Goal: Task Accomplishment & Management: Manage account settings

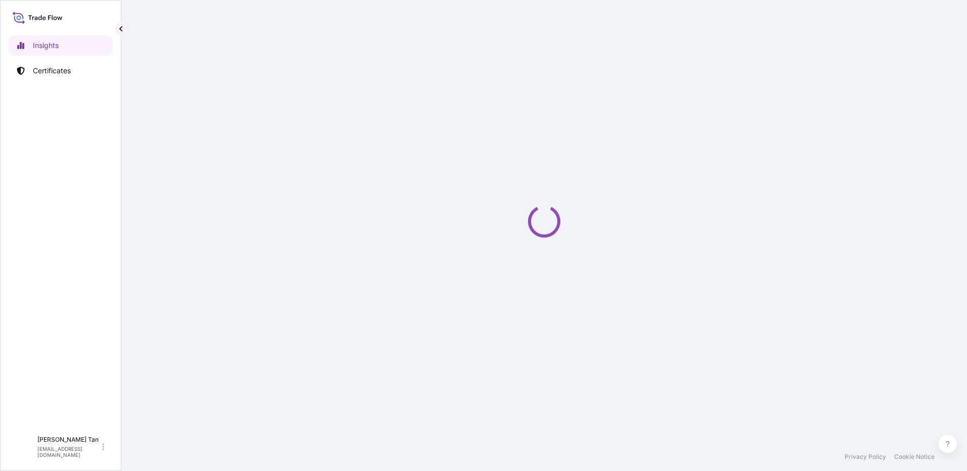
select select "2025"
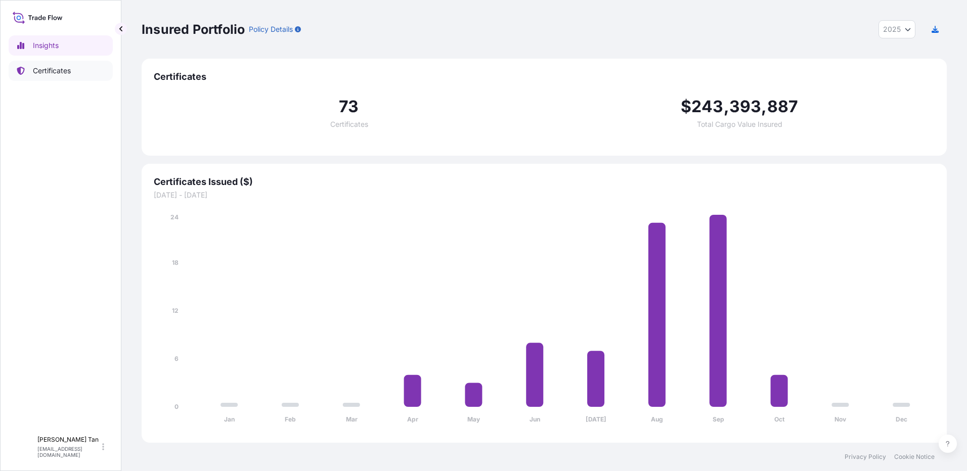
click at [58, 72] on p "Certificates" at bounding box center [52, 71] width 38 height 10
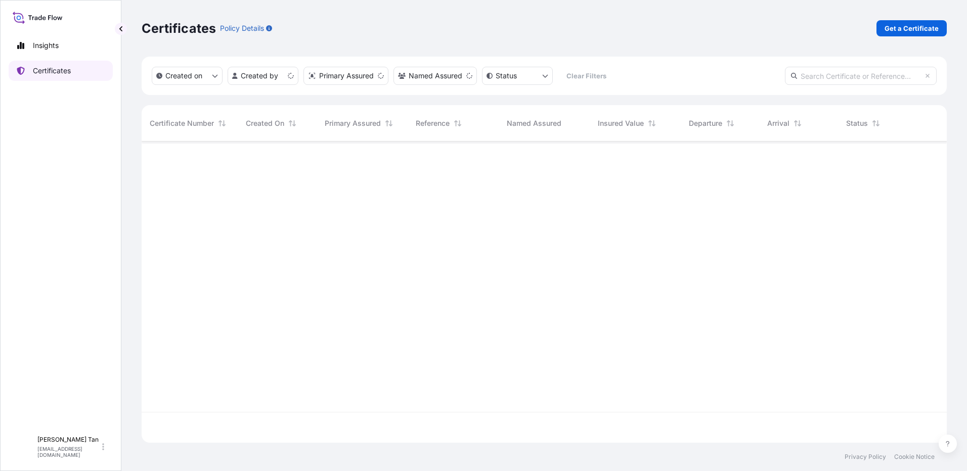
scroll to position [299, 798]
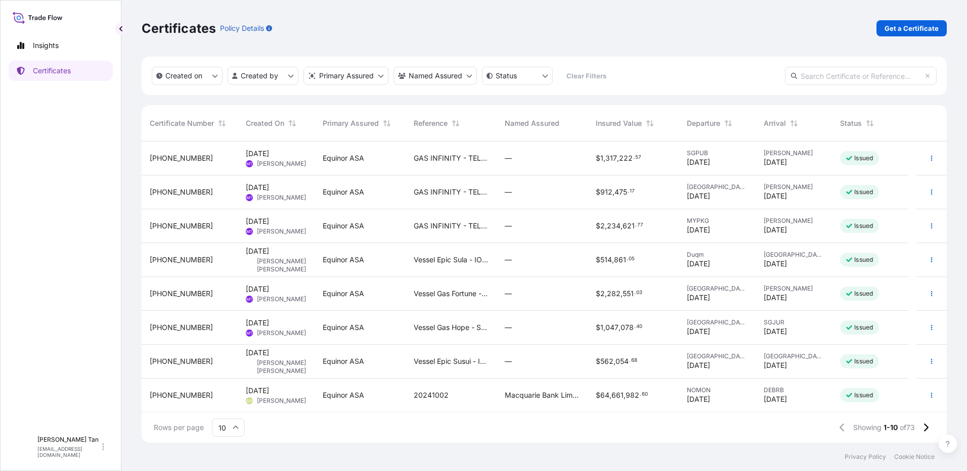
click at [452, 159] on span "GAS INFINITY - TELA DEAL 17183" at bounding box center [451, 158] width 75 height 10
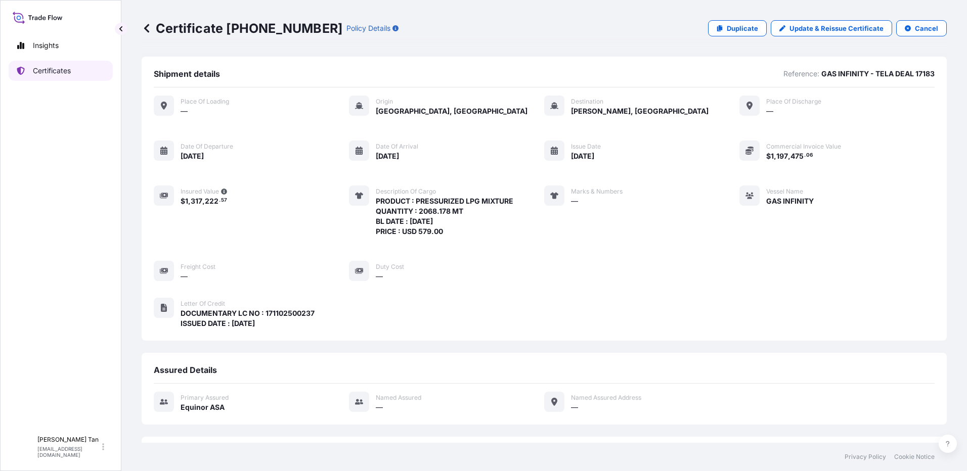
click at [79, 68] on link "Certificates" at bounding box center [61, 71] width 104 height 20
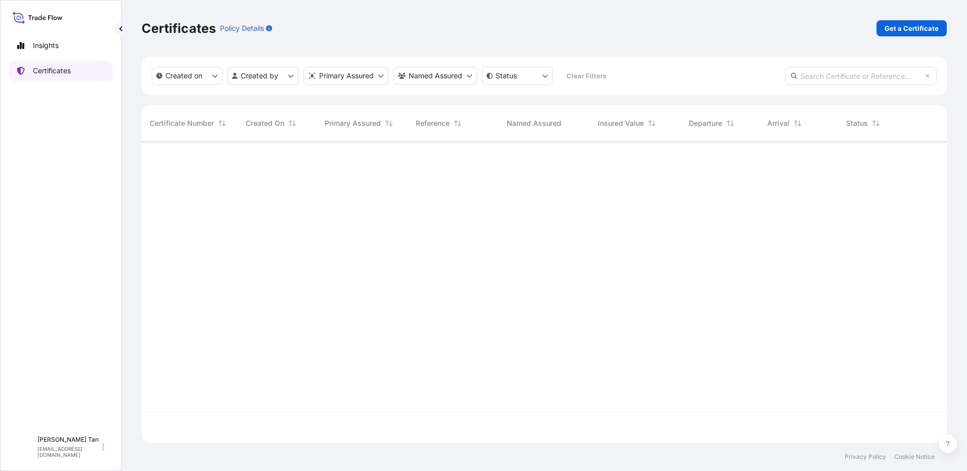
scroll to position [299, 798]
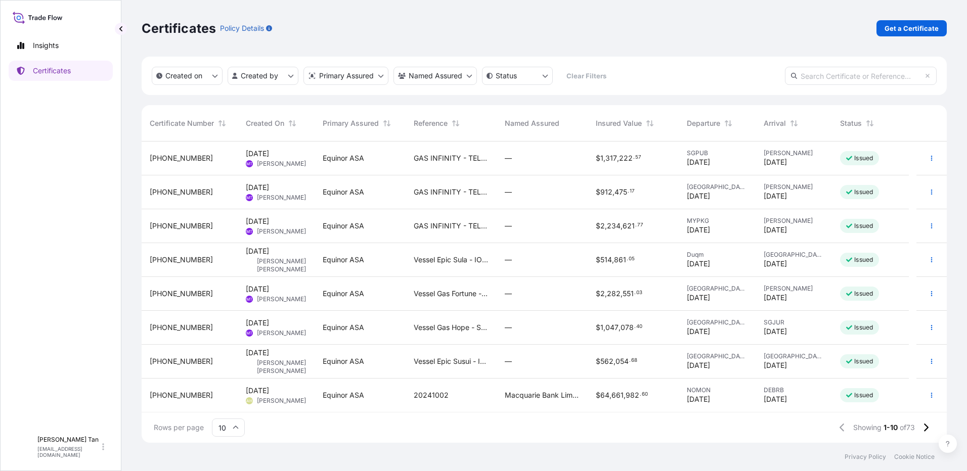
click at [474, 261] on span "Vessel Epic Sula - IOC deal 16368" at bounding box center [451, 260] width 75 height 10
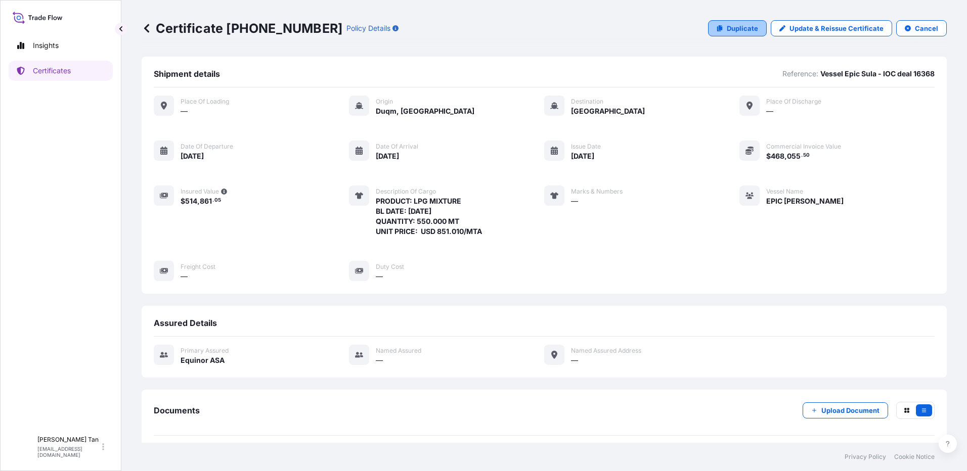
click at [727, 26] on p "Duplicate" at bounding box center [742, 28] width 31 height 10
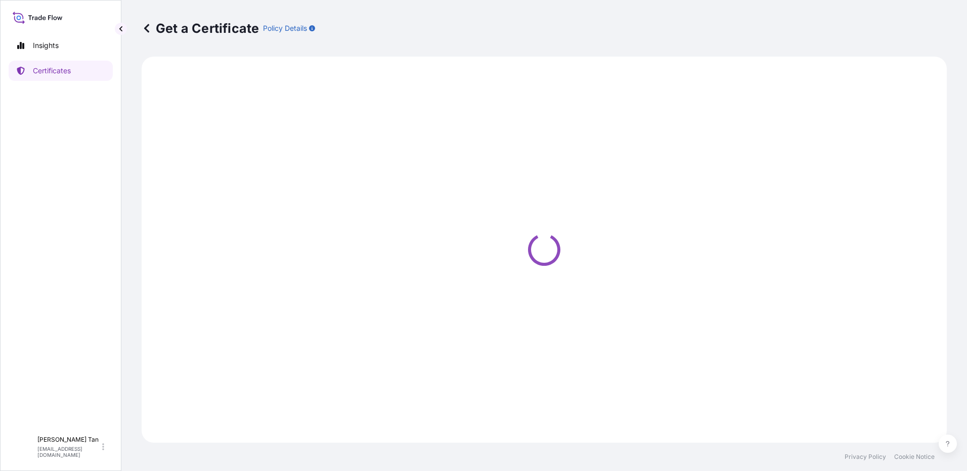
select select "Sea"
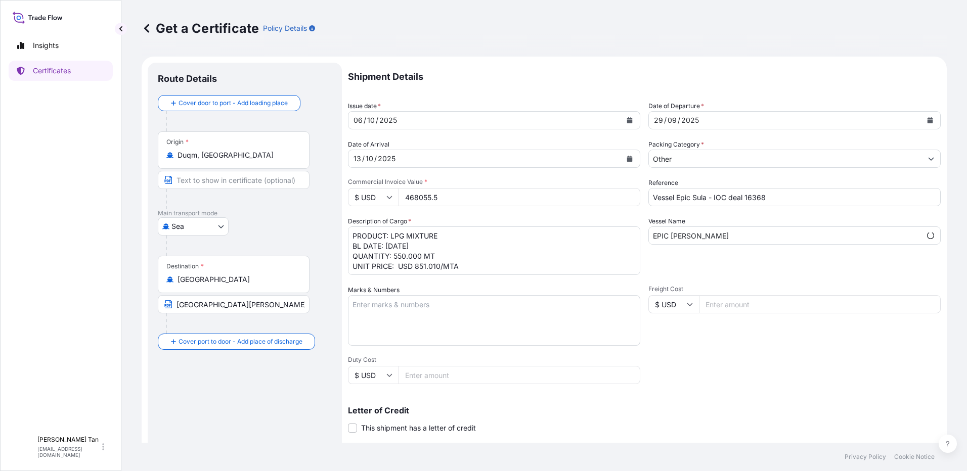
select select "31491"
click at [441, 124] on div "[DATE]" at bounding box center [484, 120] width 273 height 18
click at [631, 119] on button "Calendar" at bounding box center [630, 120] width 16 height 16
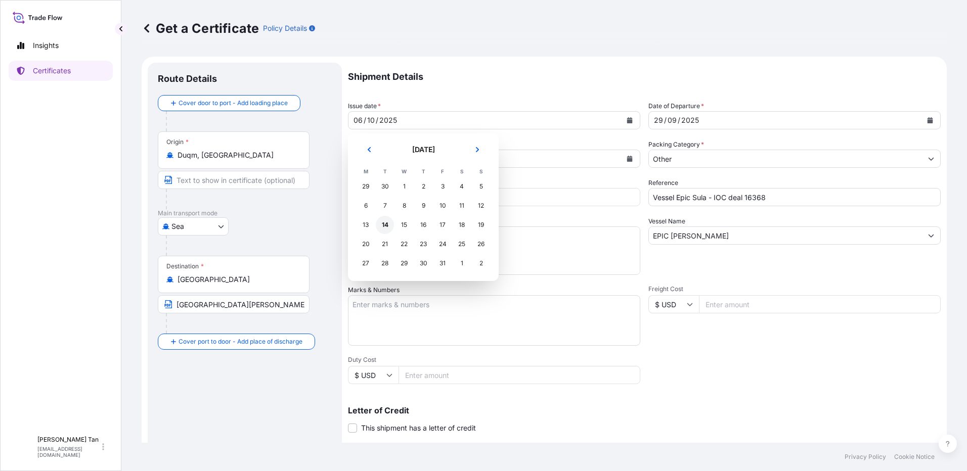
click at [378, 225] on div "14" at bounding box center [385, 225] width 18 height 18
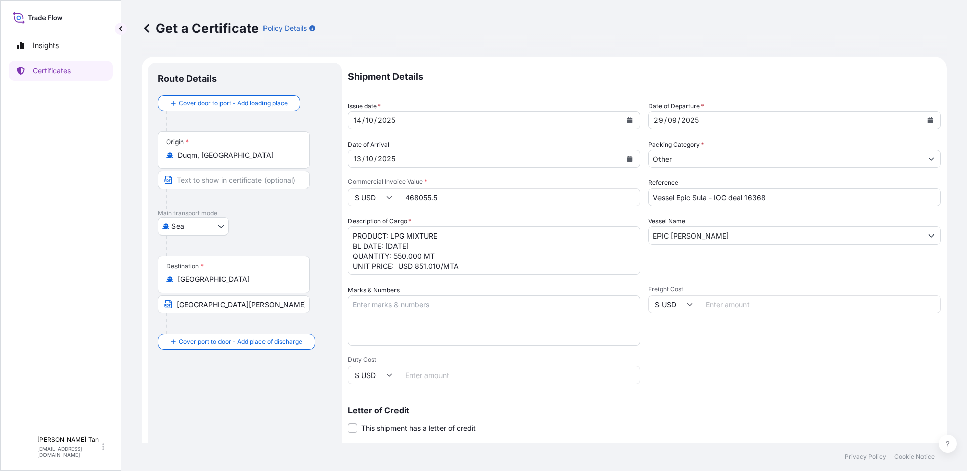
click at [926, 120] on button "Calendar" at bounding box center [930, 120] width 16 height 16
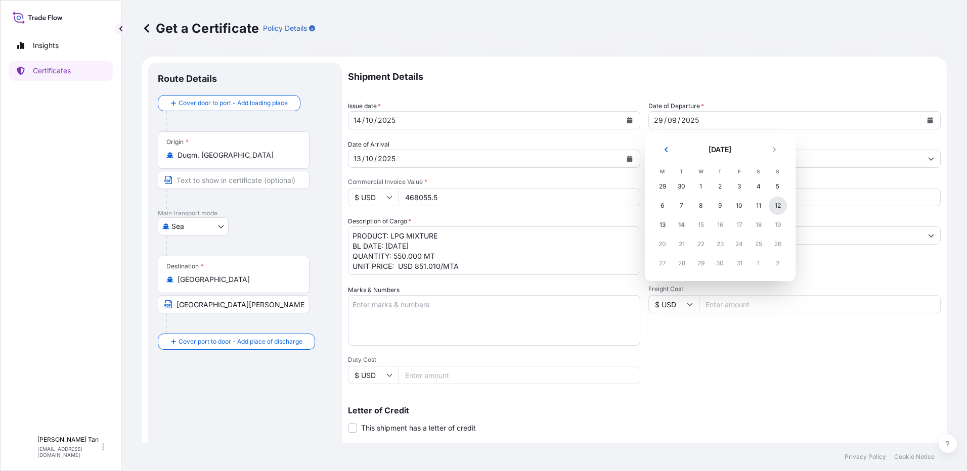
click at [776, 207] on div "12" at bounding box center [778, 206] width 18 height 18
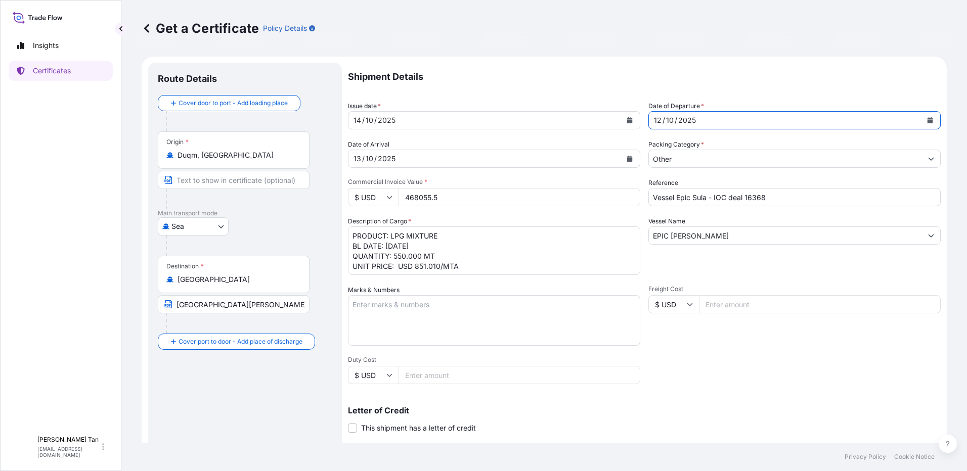
click at [427, 156] on div "[DATE]" at bounding box center [484, 159] width 273 height 18
click at [629, 157] on icon "Calendar" at bounding box center [630, 159] width 6 height 6
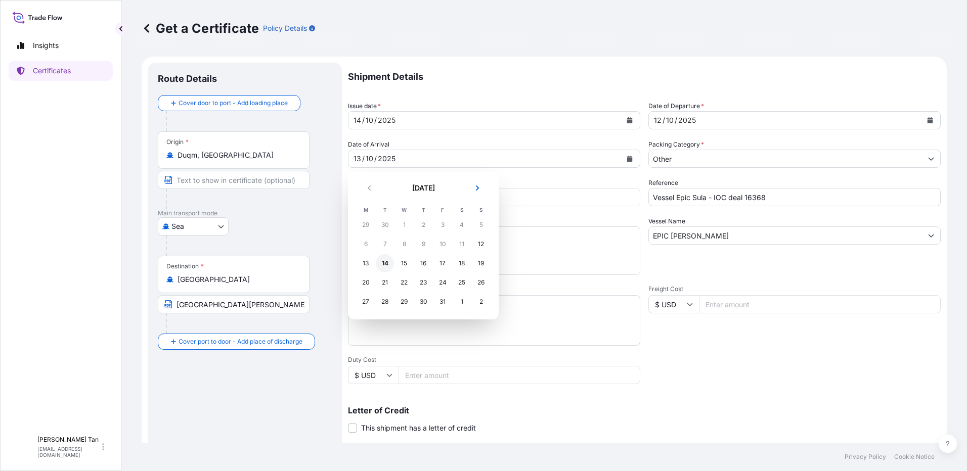
click at [385, 262] on div "14" at bounding box center [385, 263] width 18 height 18
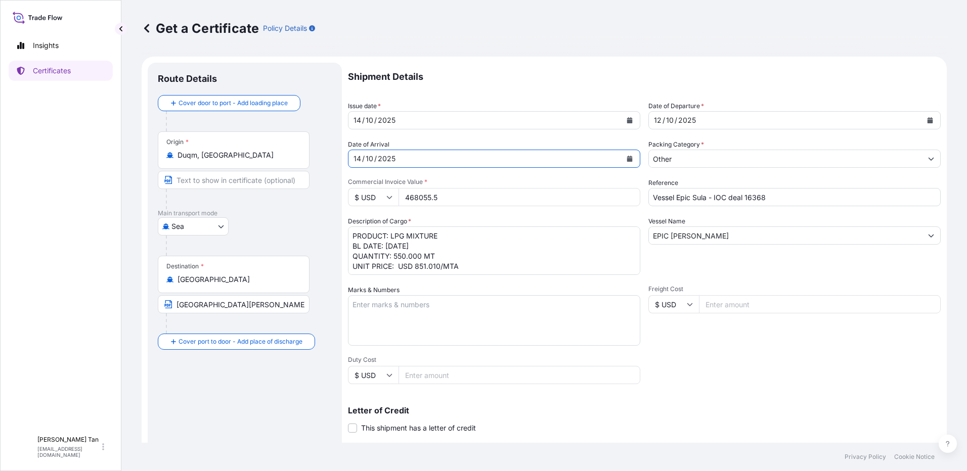
click at [776, 195] on input "Vessel Epic Sula - IOC deal 16368" at bounding box center [794, 197] width 292 height 18
type input "Vessel Gas Fortune - Deal 16403"
drag, startPoint x: 494, startPoint y: 197, endPoint x: 487, endPoint y: 201, distance: 8.8
click at [488, 201] on input "468055.5" at bounding box center [520, 197] width 242 height 18
drag, startPoint x: 478, startPoint y: 201, endPoint x: 473, endPoint y: 201, distance: 5.1
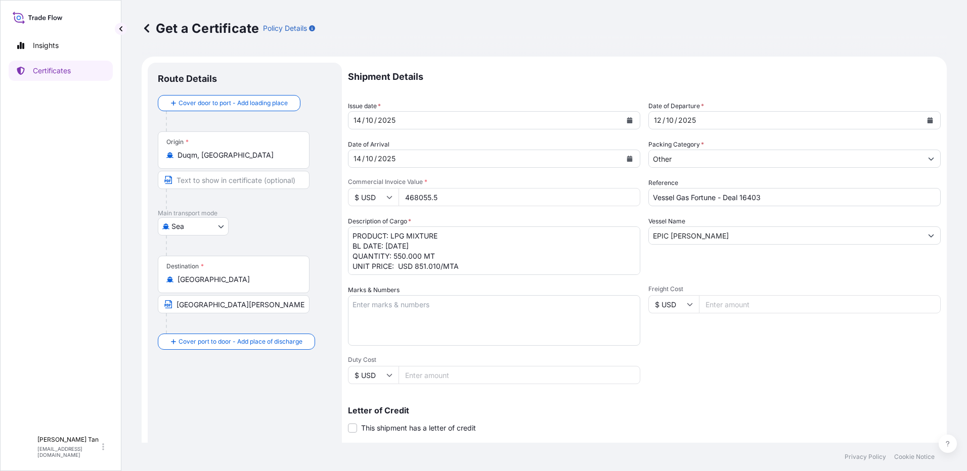
click at [473, 201] on input "468055.5" at bounding box center [520, 197] width 242 height 18
drag, startPoint x: 473, startPoint y: 201, endPoint x: 401, endPoint y: 198, distance: 71.9
click at [401, 198] on input "468055.5" at bounding box center [520, 197] width 242 height 18
drag, startPoint x: 452, startPoint y: 192, endPoint x: 382, endPoint y: 194, distance: 69.3
click at [382, 194] on div "$ USD 46805" at bounding box center [494, 197] width 292 height 18
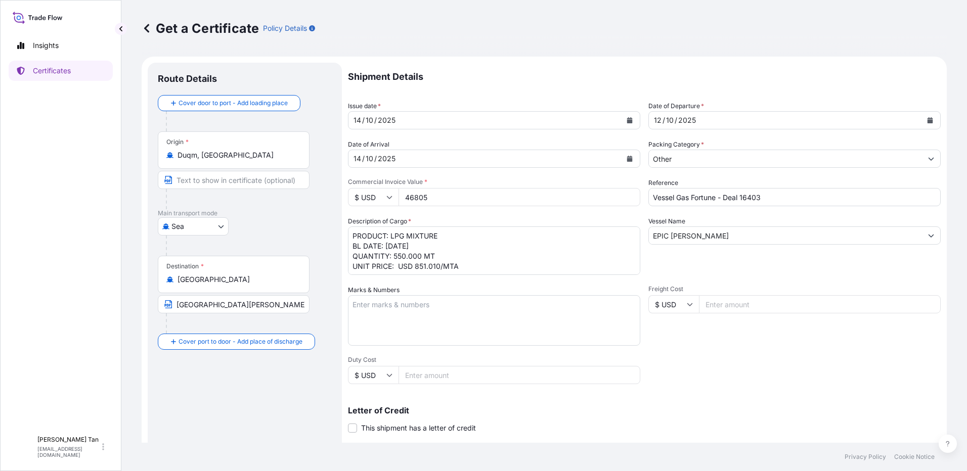
paste input "603424.02"
type input "603424.02"
click at [724, 196] on input "Vessel Gas Fortune - Deal 16403" at bounding box center [794, 197] width 292 height 18
drag, startPoint x: 722, startPoint y: 197, endPoint x: 739, endPoint y: 186, distance: 20.9
click at [724, 196] on input "Vessel Gas Fortune - Deal 16403" at bounding box center [794, 197] width 292 height 18
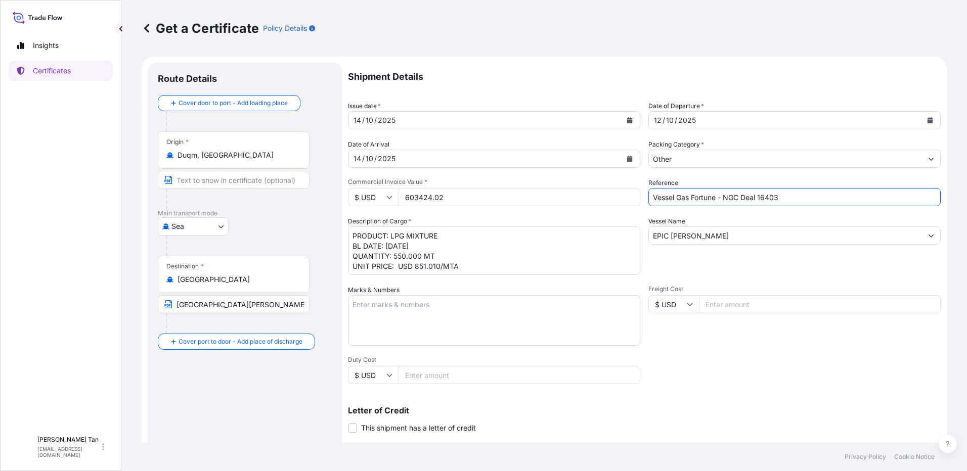
type input "Vessel Gas Fortune - NGC Deal 16403"
click at [698, 237] on input "EPIC [PERSON_NAME]" at bounding box center [785, 236] width 273 height 18
drag, startPoint x: 698, startPoint y: 236, endPoint x: 631, endPoint y: 233, distance: 67.8
click at [631, 233] on div "Shipment Details Issue date * [DATE] Date of Departure * [DATE] Date of Arrival…" at bounding box center [644, 304] width 593 height 482
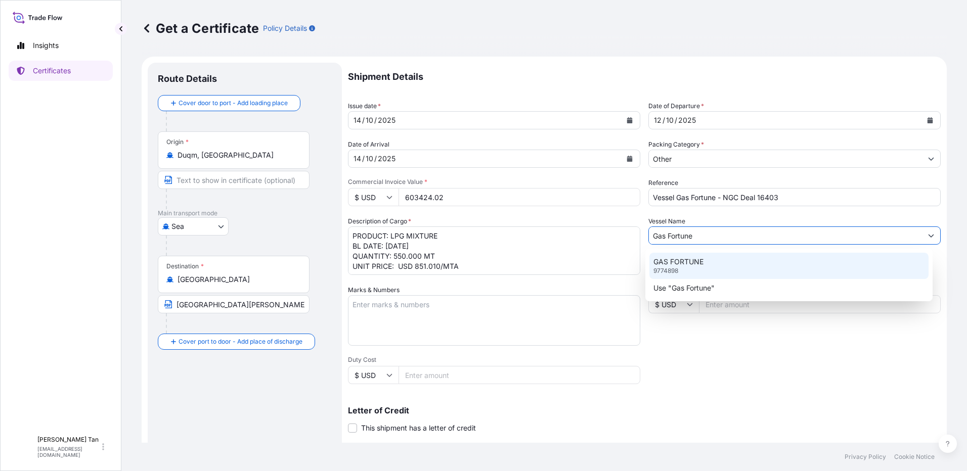
click at [694, 258] on p "GAS FORTUNE" at bounding box center [678, 262] width 50 height 10
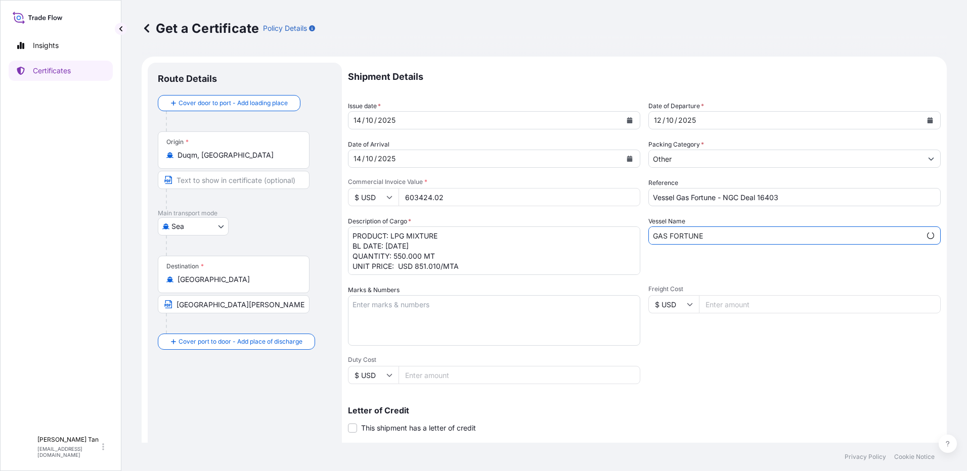
type input "GAS FORTUNE"
click at [454, 314] on textarea "Marks & Numbers" at bounding box center [494, 320] width 292 height 51
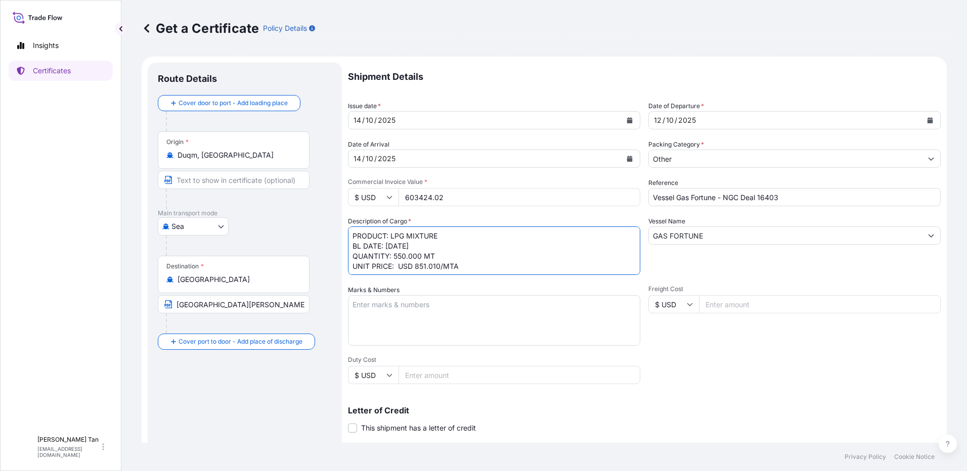
drag, startPoint x: 449, startPoint y: 236, endPoint x: 396, endPoint y: 242, distance: 53.5
click at [396, 242] on textarea "PRODUCT: LPG MIXTURE BL DATE: [DATE] QUANTITY: 550.000 MT UNIT PRICE: USD 851.0…" at bounding box center [494, 251] width 292 height 49
drag, startPoint x: 425, startPoint y: 238, endPoint x: 402, endPoint y: 238, distance: 23.8
click at [402, 238] on textarea "PRODUCT: LPG MIXTURE BL DATE: [DATE] QUANTITY: 550.000 MT UNIT PRICE: USD 851.0…" at bounding box center [494, 251] width 292 height 49
click at [372, 243] on textarea "PRODUCT: LPG MIXTURE BL DATE: [DATE] QUANTITY: 550.000 MT UNIT PRICE: USD 851.0…" at bounding box center [494, 251] width 292 height 49
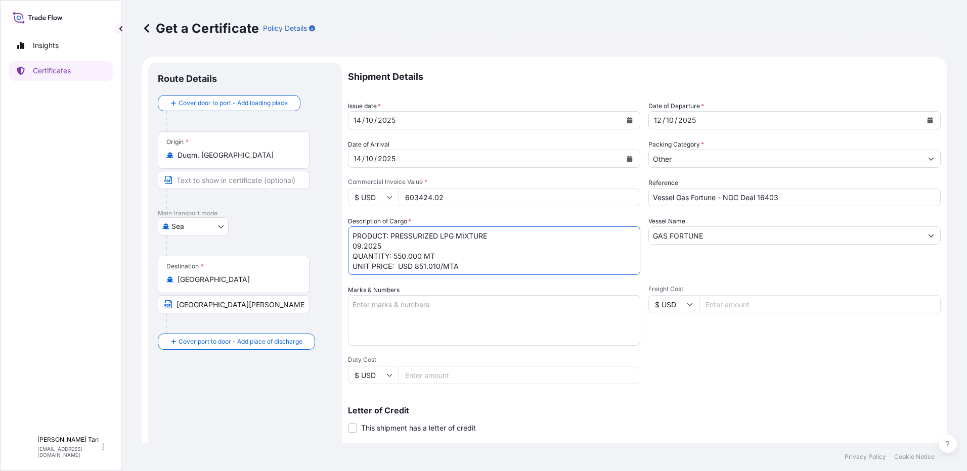
drag, startPoint x: 366, startPoint y: 248, endPoint x: 340, endPoint y: 241, distance: 26.4
click at [340, 241] on form "Route Details Cover door to port - Add loading place Place of loading Road / In…" at bounding box center [544, 318] width 805 height 522
click at [388, 253] on textarea "PRODUCT: LPG MIXTURE BL DATE: [DATE] QUANTITY: 550.000 MT UNIT PRICE: USD 851.0…" at bounding box center [494, 251] width 292 height 49
click at [387, 250] on textarea "PRODUCT: LPG MIXTURE BL DATE: [DATE] QUANTITY: 550.000 MT UNIT PRICE: USD 851.0…" at bounding box center [494, 251] width 292 height 49
click at [422, 257] on textarea "PRODUCT: LPG MIXTURE BL DATE: [DATE] QUANTITY: 550.000 MT UNIT PRICE: USD 851.0…" at bounding box center [494, 251] width 292 height 49
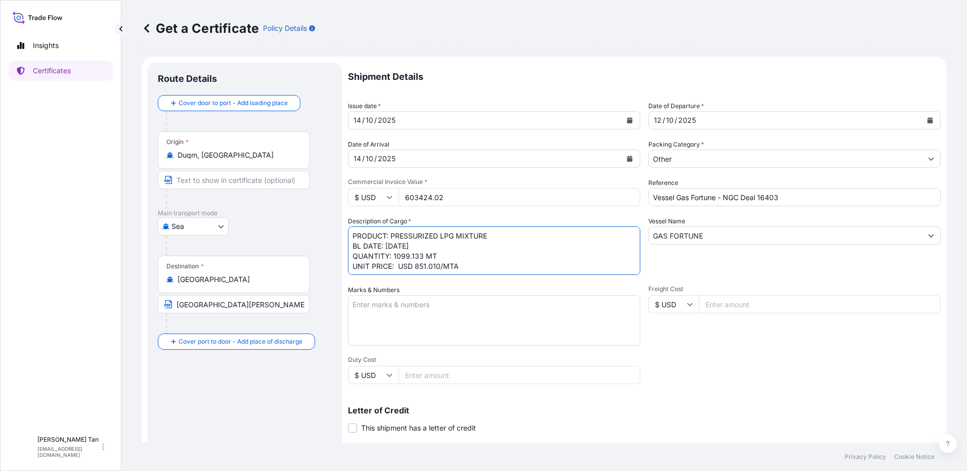
click at [440, 267] on textarea "PRODUCT: LPG MIXTURE BL DATE: [DATE] QUANTITY: 550.000 MT UNIT PRICE: USD 851.0…" at bounding box center [494, 251] width 292 height 49
type textarea "PRODUCT: PRESSURIZED LPG MIXTURE BL DATE: [DATE] QUANTITY: 1099.133 MT UNIT PRI…"
drag, startPoint x: 232, startPoint y: 167, endPoint x: 230, endPoint y: 162, distance: 5.4
click at [232, 167] on div "Origin * Duqm, [GEOGRAPHIC_DATA]" at bounding box center [234, 150] width 152 height 37
click at [232, 160] on input "Duqm, [GEOGRAPHIC_DATA]" at bounding box center [237, 155] width 119 height 10
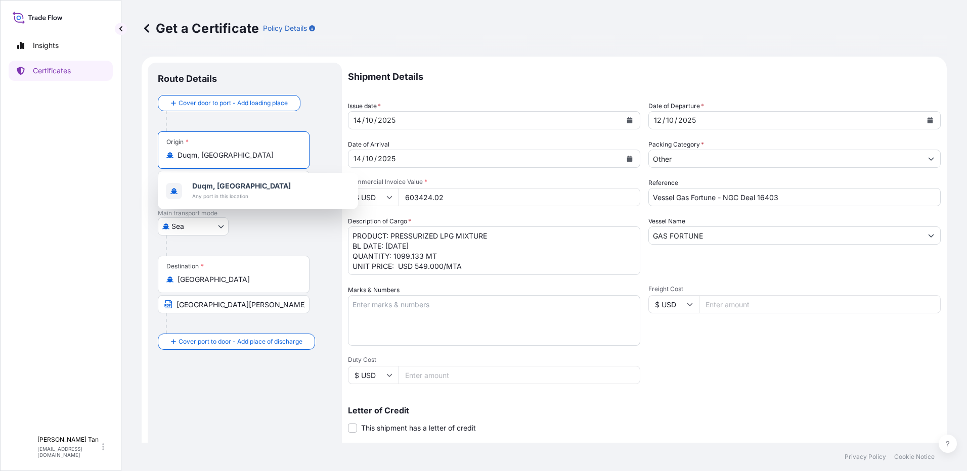
drag, startPoint x: 228, startPoint y: 156, endPoint x: 150, endPoint y: 151, distance: 78.1
click at [150, 151] on div "Route Details Cover door to port - Add loading place Place of loading Road / [G…" at bounding box center [245, 318] width 194 height 510
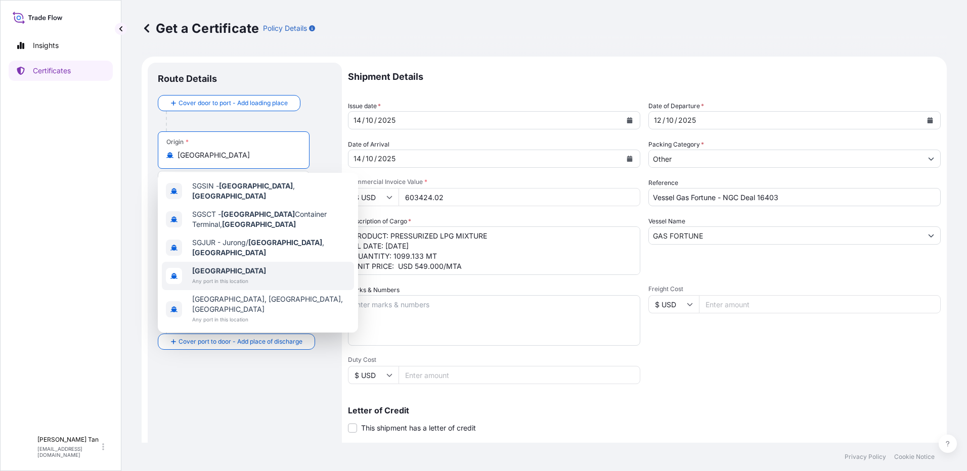
click at [240, 266] on span "[GEOGRAPHIC_DATA]" at bounding box center [229, 271] width 74 height 10
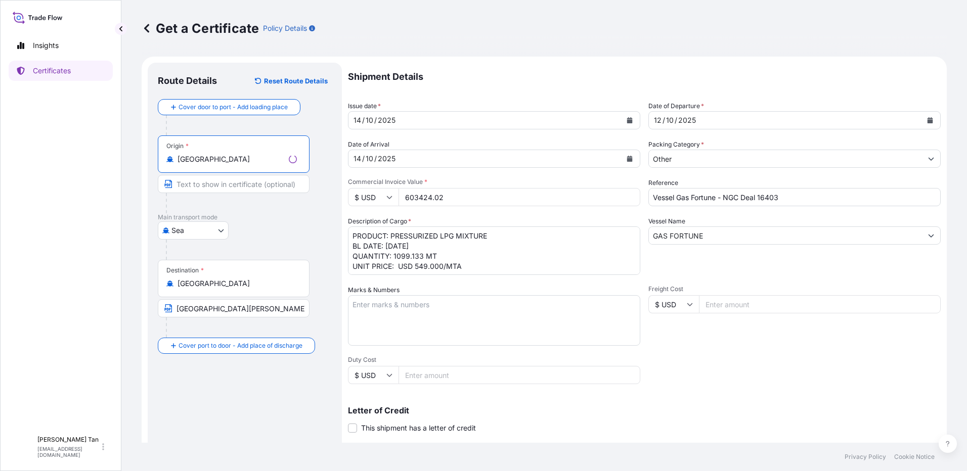
type input "[GEOGRAPHIC_DATA]"
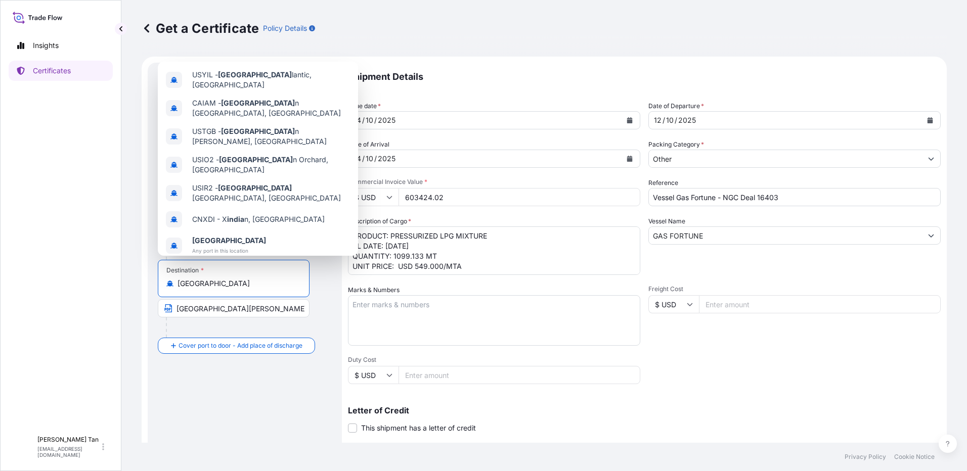
drag, startPoint x: 219, startPoint y: 286, endPoint x: 171, endPoint y: 285, distance: 47.6
click at [171, 285] on div "[GEOGRAPHIC_DATA]" at bounding box center [233, 284] width 135 height 10
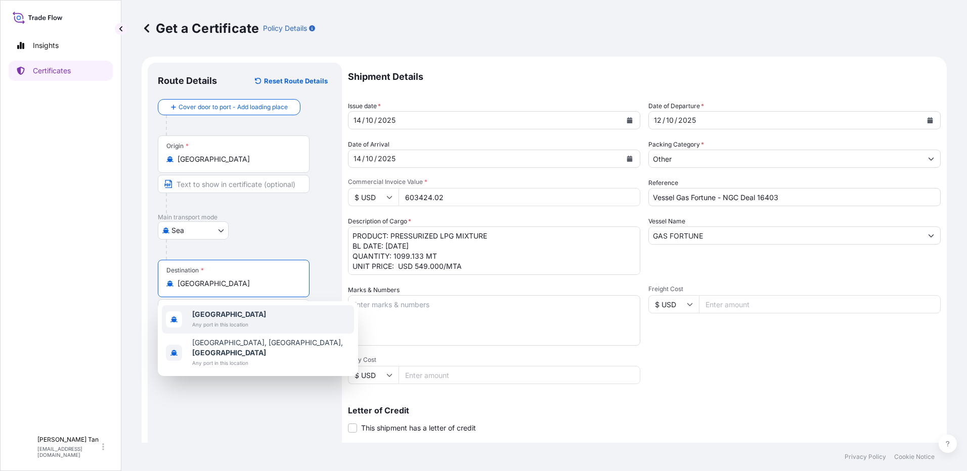
click at [197, 316] on b "[GEOGRAPHIC_DATA]" at bounding box center [229, 314] width 74 height 9
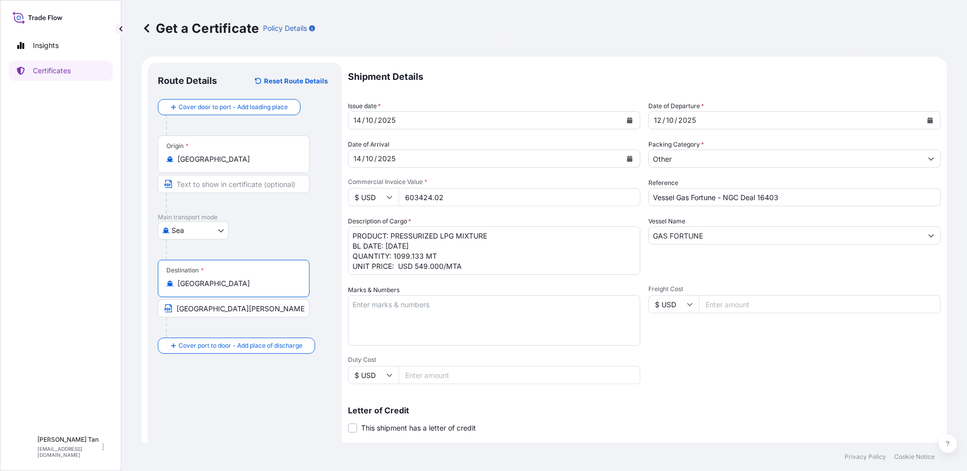
type input "[GEOGRAPHIC_DATA]"
click at [202, 311] on input "[GEOGRAPHIC_DATA][PERSON_NAME]" at bounding box center [234, 308] width 152 height 18
drag, startPoint x: 242, startPoint y: 311, endPoint x: 199, endPoint y: 311, distance: 43.0
click at [199, 311] on input "[GEOGRAPHIC_DATA][PERSON_NAME]" at bounding box center [234, 308] width 152 height 18
click at [225, 359] on div "Route Details Reset Route Details Cover door to port - Add loading place Place …" at bounding box center [245, 318] width 174 height 490
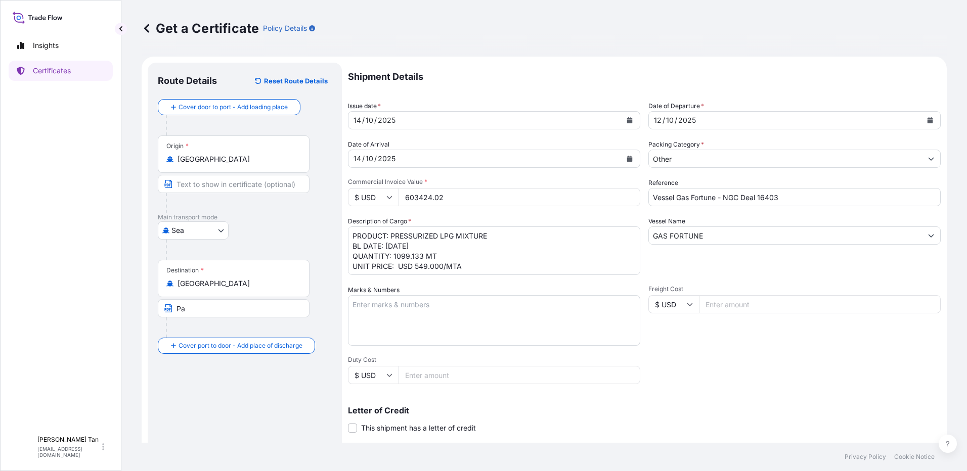
click at [211, 310] on input "Pa" at bounding box center [234, 308] width 152 height 18
type input "[GEOGRAPHIC_DATA]"
click at [214, 406] on div "Route Details Reset Route Details Cover door to port - Add loading place Place …" at bounding box center [245, 318] width 174 height 490
click at [196, 187] on input "Text to appear on certificate" at bounding box center [234, 184] width 152 height 18
click at [312, 444] on footer "Privacy Policy Cookie Notice" at bounding box center [544, 457] width 846 height 28
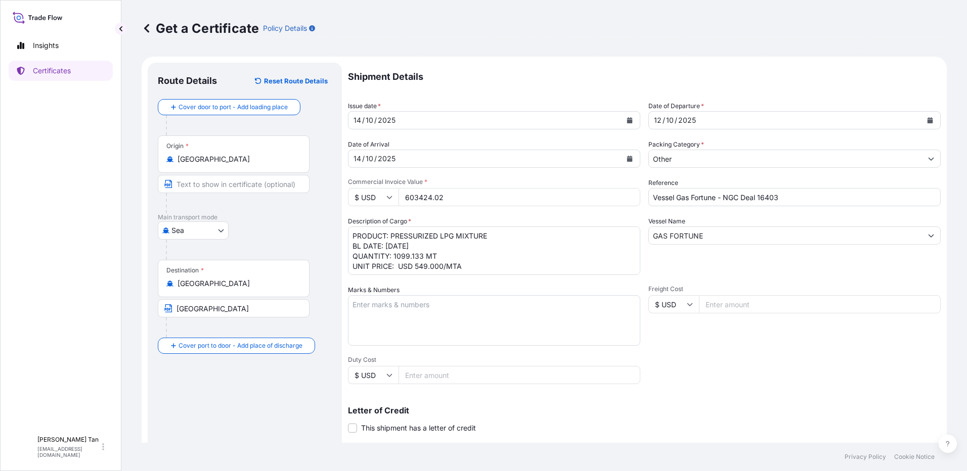
click at [563, 254] on textarea "PRODUCT: LPG MIXTURE BL DATE: [DATE] QUANTITY: 550.000 MT UNIT PRICE: USD 851.0…" at bounding box center [494, 251] width 292 height 49
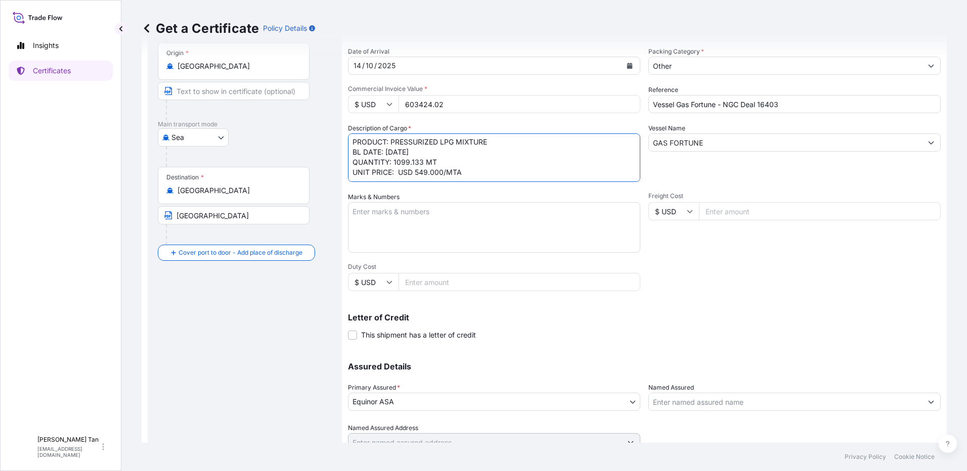
scroll to position [136, 0]
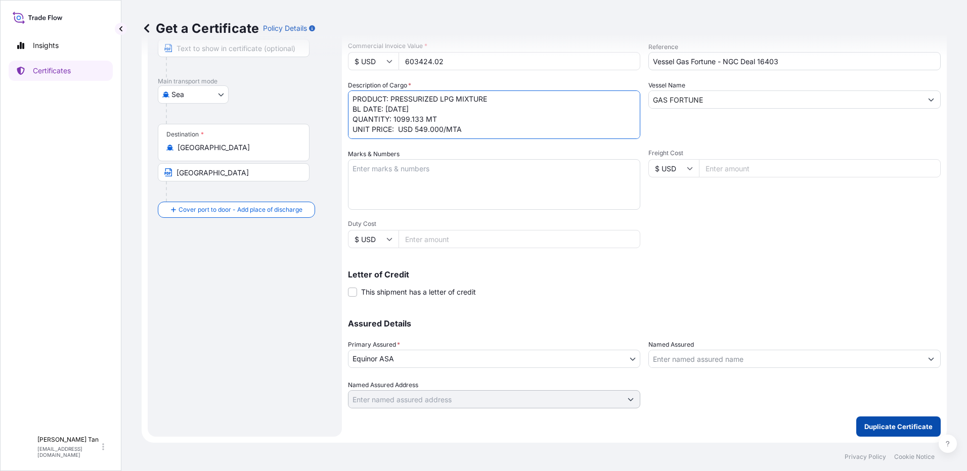
click at [866, 427] on p "Duplicate Certificate" at bounding box center [898, 427] width 68 height 10
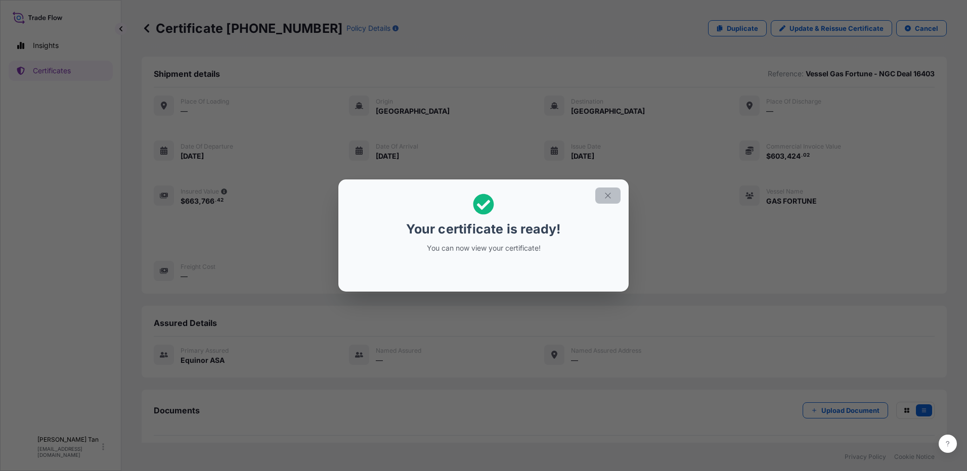
click at [607, 197] on icon "button" at bounding box center [608, 196] width 6 height 6
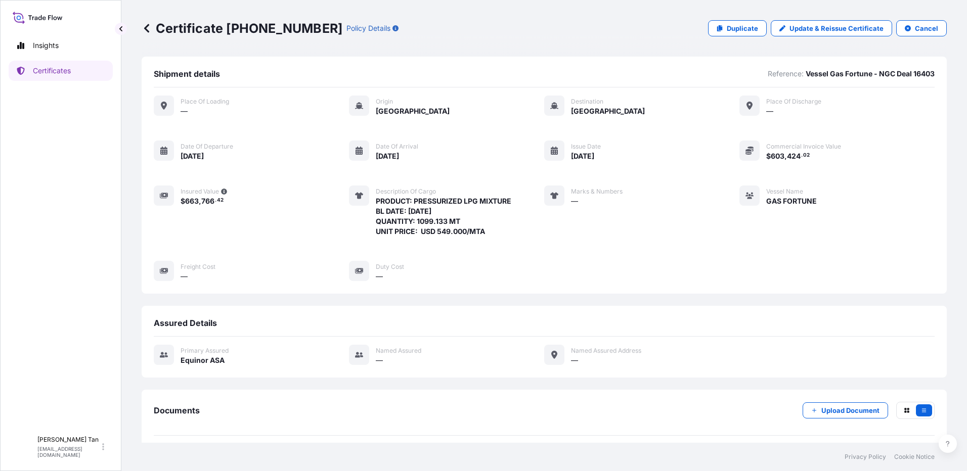
scroll to position [41, 0]
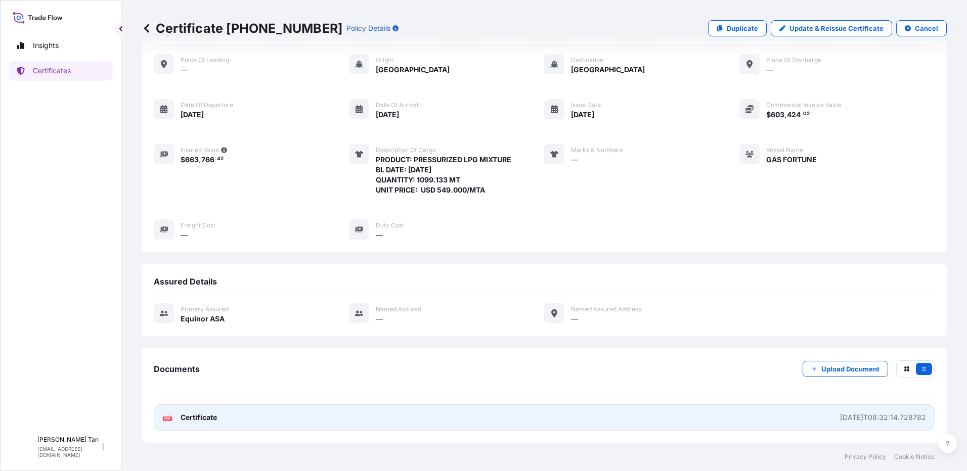
click at [198, 412] on link "PDF Certificate [DATE]T08:32:14.728782" at bounding box center [544, 418] width 781 height 26
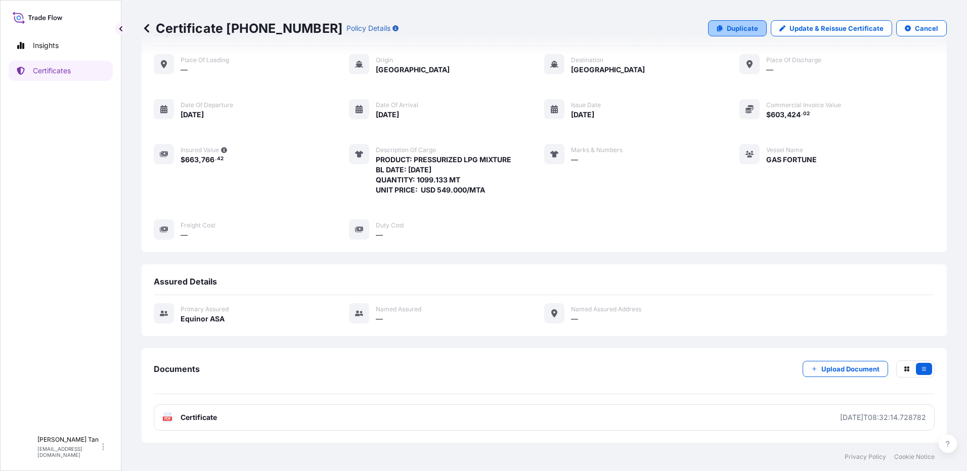
click at [727, 27] on p "Duplicate" at bounding box center [742, 28] width 31 height 10
select select "Sea"
select select "31491"
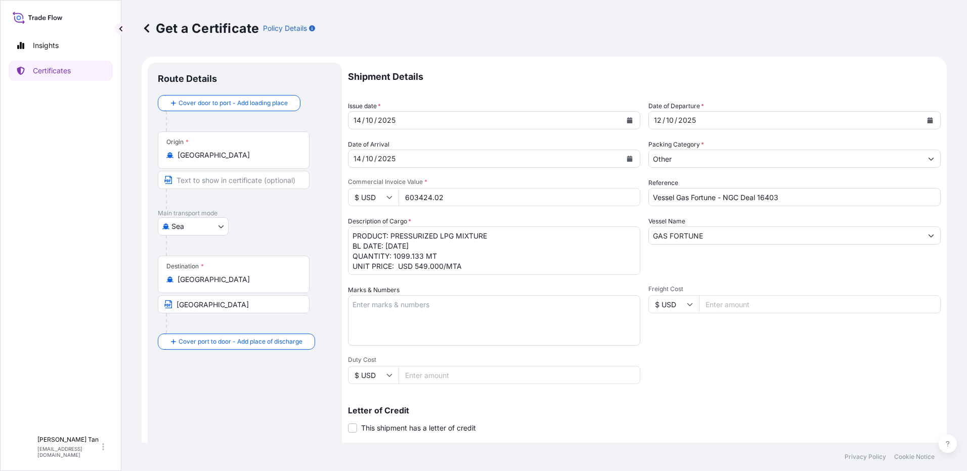
click at [787, 200] on input "Vessel Gas Fortune - NGC Deal 16403" at bounding box center [794, 197] width 292 height 18
type input "Vessel Gas Fortune - NGC Deal 16404"
click at [510, 200] on input "603424.02" at bounding box center [520, 197] width 242 height 18
drag, startPoint x: 483, startPoint y: 202, endPoint x: 364, endPoint y: 197, distance: 118.5
click at [364, 197] on div "$ USD 603424.02" at bounding box center [494, 197] width 292 height 18
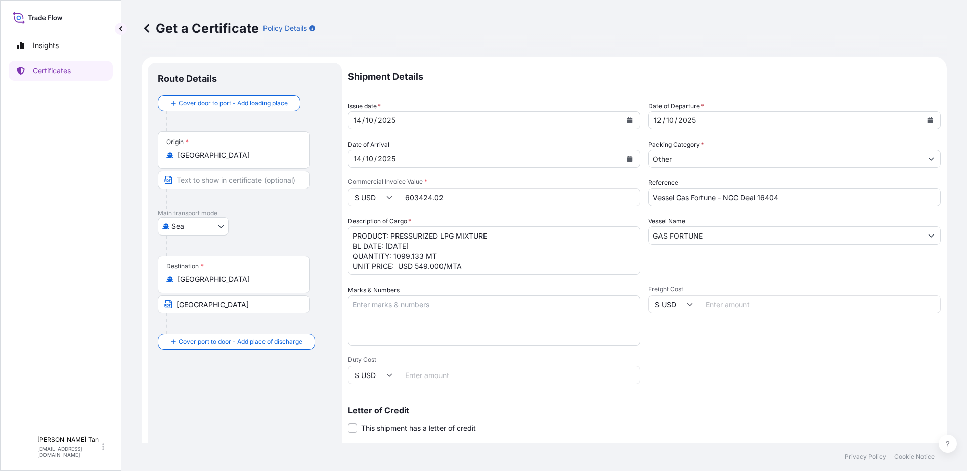
drag, startPoint x: 471, startPoint y: 199, endPoint x: 390, endPoint y: 193, distance: 81.7
click at [390, 193] on div "$ USD 603424.02" at bounding box center [494, 197] width 292 height 18
paste input "712737.60"
type input "712737.60"
drag, startPoint x: 429, startPoint y: 246, endPoint x: 396, endPoint y: 243, distance: 33.1
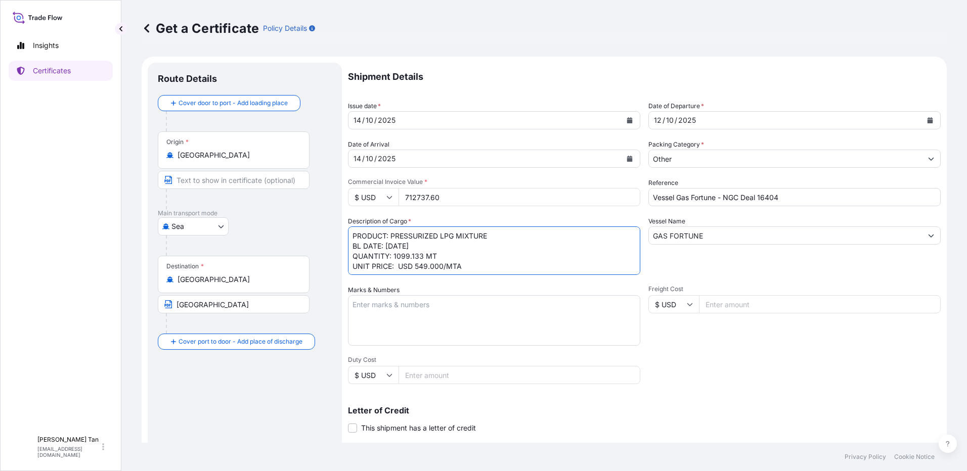
click at [396, 243] on textarea "PRODUCT: PRESSURIZED LPG MIXTURE BL DATE: [DATE] QUANTITY: 1099.133 MT UNIT PRI…" at bounding box center [494, 251] width 292 height 49
click at [912, 117] on div "[DATE]" at bounding box center [785, 120] width 273 height 18
click at [923, 117] on button "Calendar" at bounding box center [930, 120] width 16 height 16
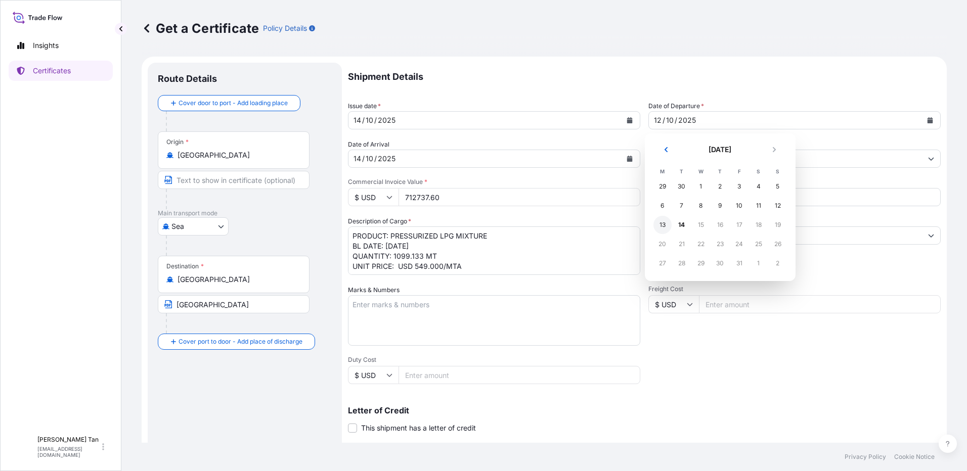
click at [664, 222] on div "13" at bounding box center [662, 225] width 18 height 18
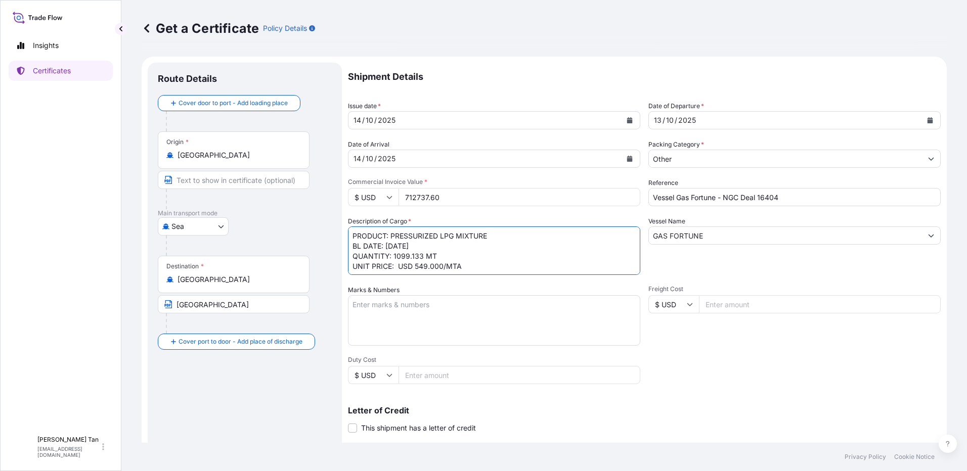
drag, startPoint x: 422, startPoint y: 256, endPoint x: 441, endPoint y: 247, distance: 20.8
click at [424, 256] on textarea "PRODUCT: PRESSURIZED LPG MIXTURE BL DATE: [DATE] QUANTITY: 1099.133 MT UNIT PRI…" at bounding box center [494, 251] width 292 height 49
click at [397, 257] on textarea "PRODUCT: PRESSURIZED LPG MIXTURE BL DATE: [DATE] QUANTITY: 1099.133 MT UNIT PRI…" at bounding box center [494, 251] width 292 height 49
click at [577, 268] on textarea "PRODUCT: PRESSURIZED LPG MIXTURE BL DATE: [DATE] QUANTITY: 1099.133 MT UNIT PRI…" at bounding box center [494, 251] width 292 height 49
type textarea "PRODUCT: PRESSURIZED LPG MIXTURE BL DATE: [DATE] QUANTITY: 1,298.247 MT UNIT PR…"
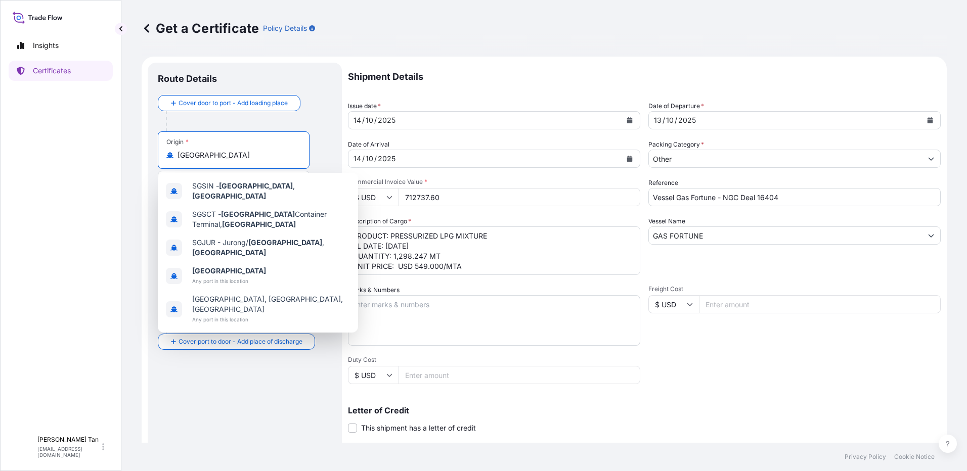
drag, startPoint x: 252, startPoint y: 156, endPoint x: 177, endPoint y: 159, distance: 75.9
click at [177, 159] on div "[GEOGRAPHIC_DATA]" at bounding box center [233, 155] width 135 height 10
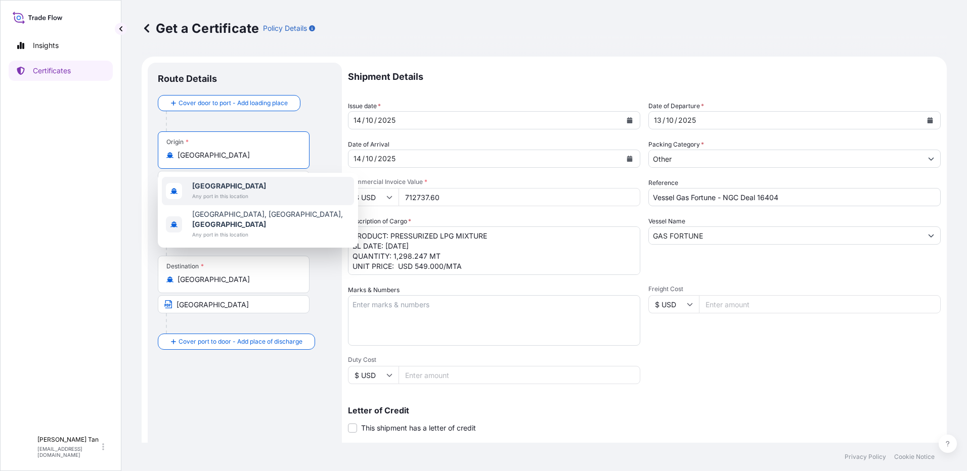
click at [223, 190] on b "[GEOGRAPHIC_DATA]" at bounding box center [229, 186] width 74 height 9
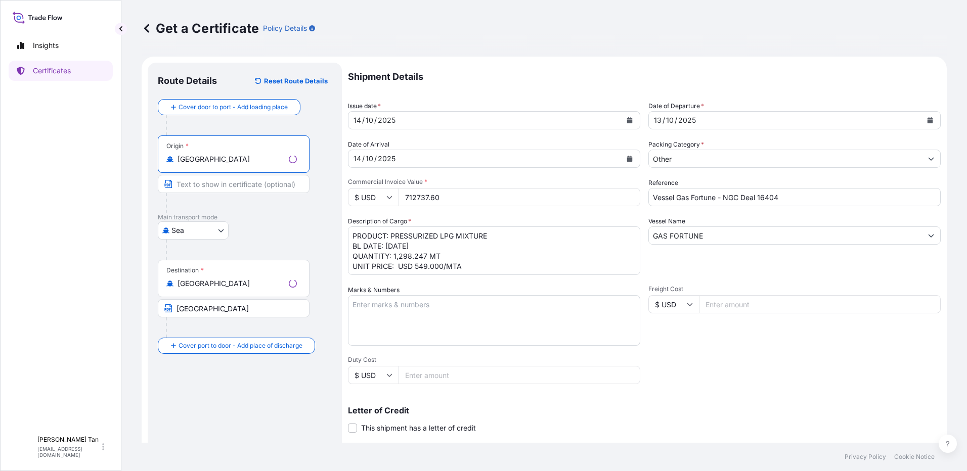
type input "[GEOGRAPHIC_DATA]"
click at [193, 188] on input "Text to appear on certificate" at bounding box center [234, 184] width 152 height 18
type input "[GEOGRAPHIC_DATA]"
click at [233, 308] on input "[GEOGRAPHIC_DATA]" at bounding box center [234, 308] width 152 height 18
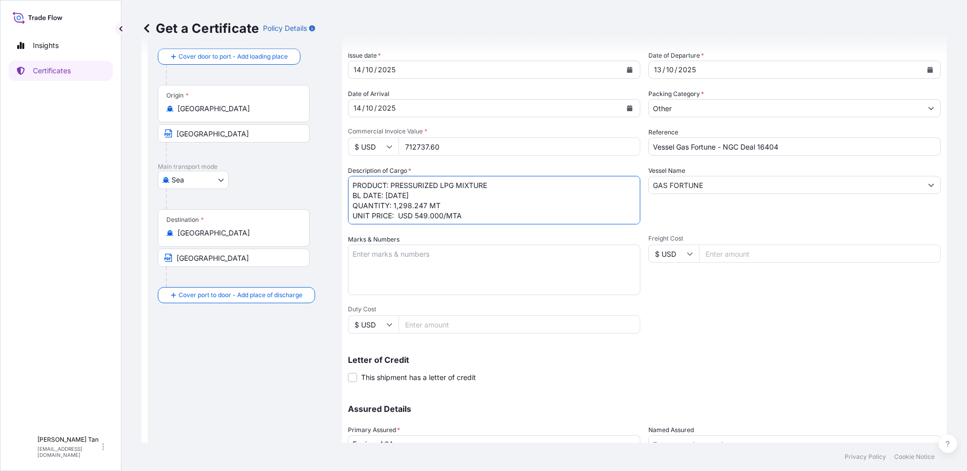
click at [471, 205] on textarea "PRODUCT: PRESSURIZED LPG MIXTURE BL DATE: [DATE] QUANTITY: 1099.133 MT UNIT PRI…" at bounding box center [494, 200] width 292 height 49
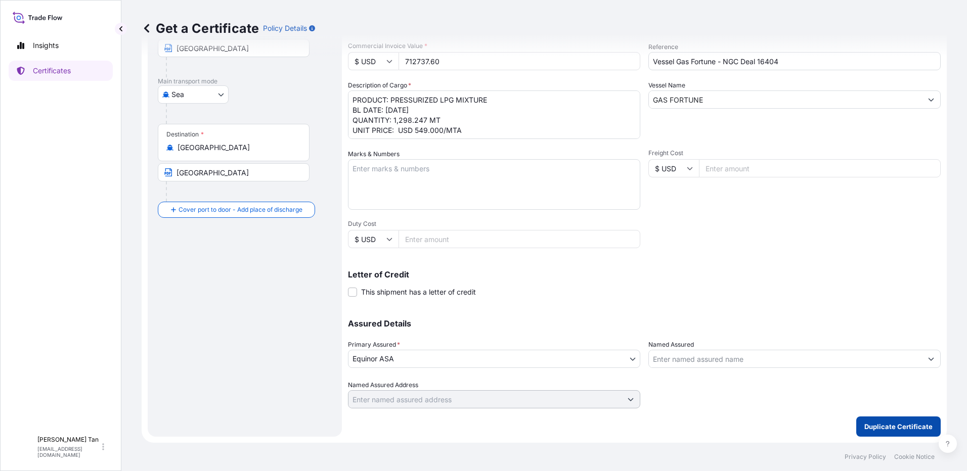
click at [917, 423] on p "Duplicate Certificate" at bounding box center [898, 427] width 68 height 10
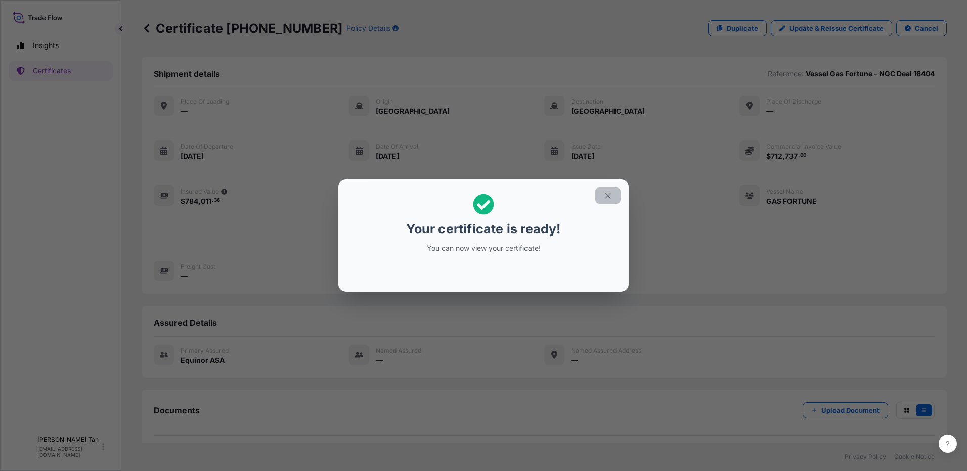
click at [612, 197] on icon "button" at bounding box center [607, 195] width 9 height 9
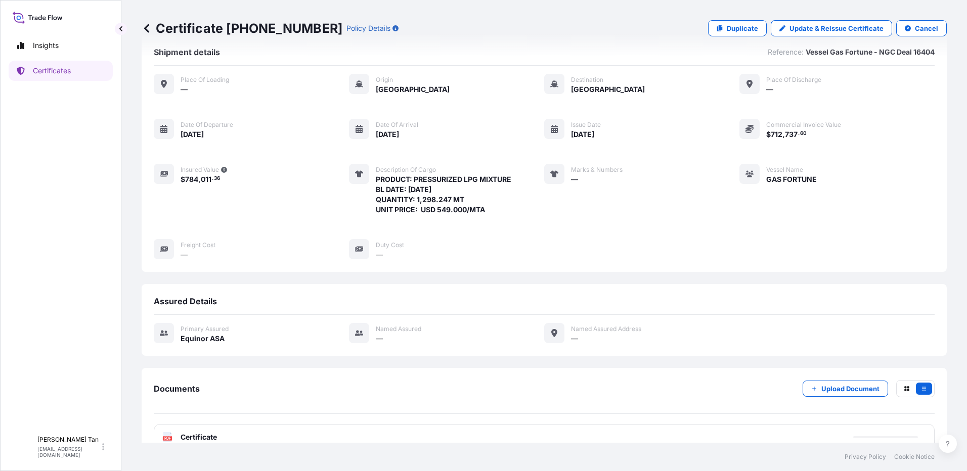
scroll to position [41, 0]
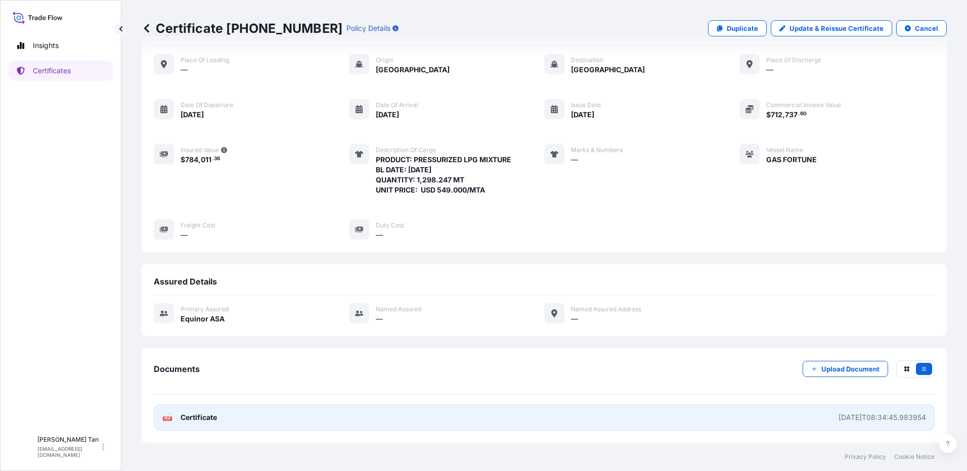
click at [210, 420] on span "Certificate" at bounding box center [199, 418] width 36 height 10
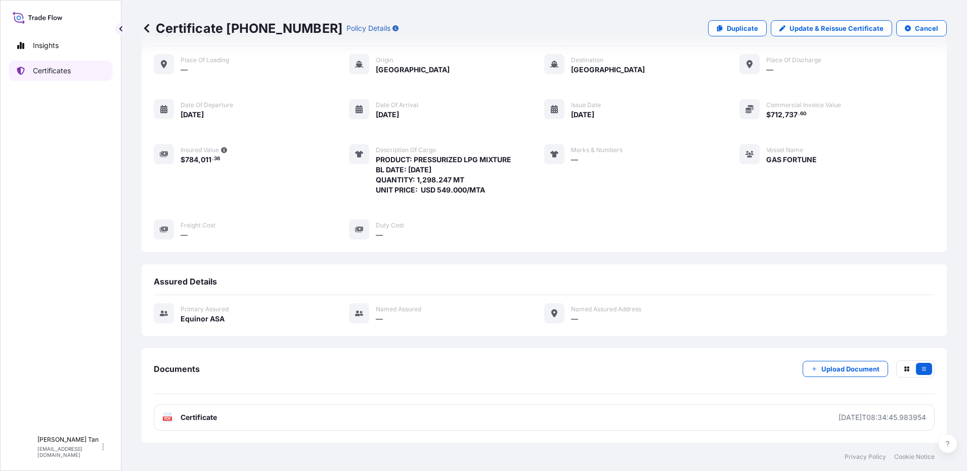
click at [42, 71] on p "Certificates" at bounding box center [52, 71] width 38 height 10
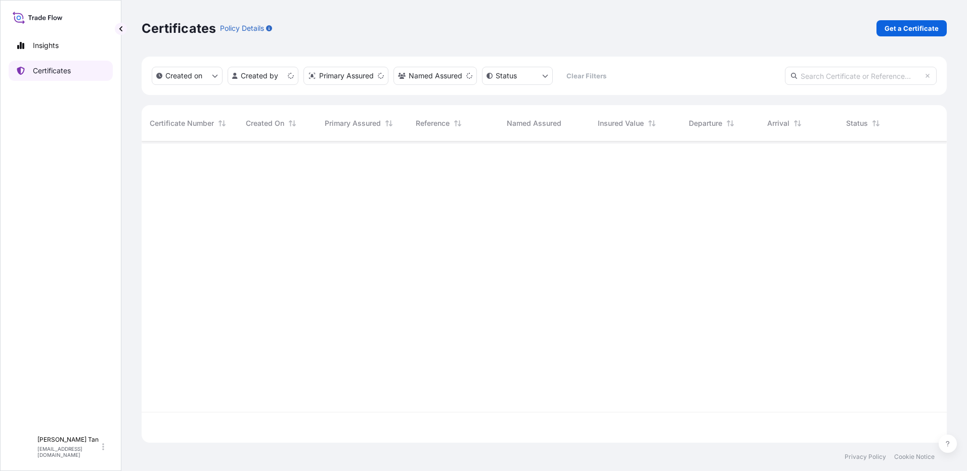
scroll to position [299, 798]
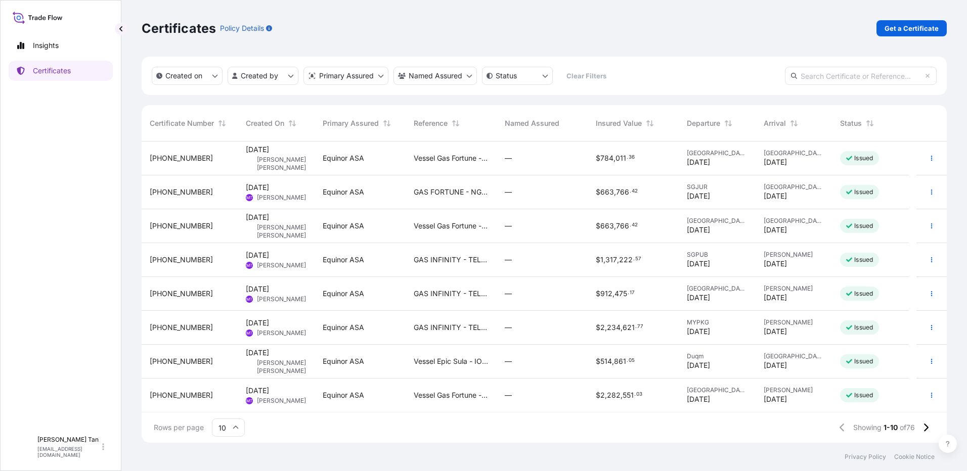
click at [452, 158] on span "Vessel Gas Fortune - NGC Deal 16404" at bounding box center [451, 158] width 75 height 10
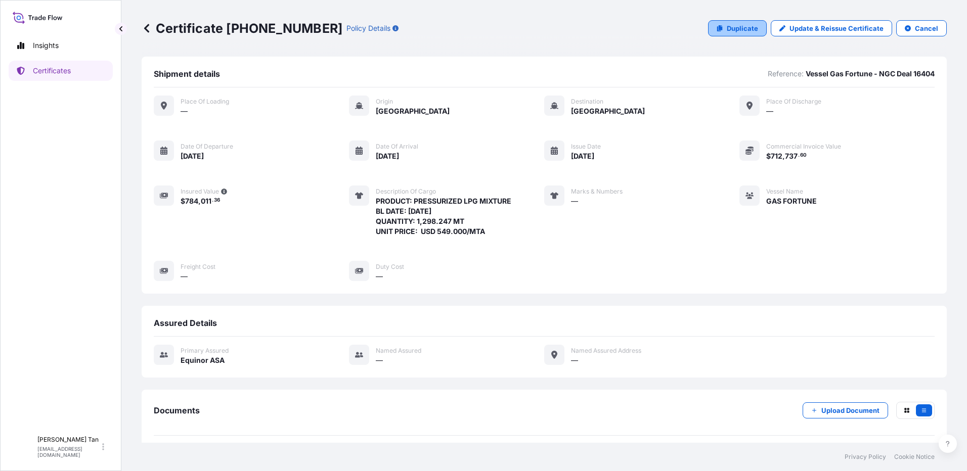
click at [734, 28] on p "Duplicate" at bounding box center [742, 28] width 31 height 10
select select "Sea"
select select "31491"
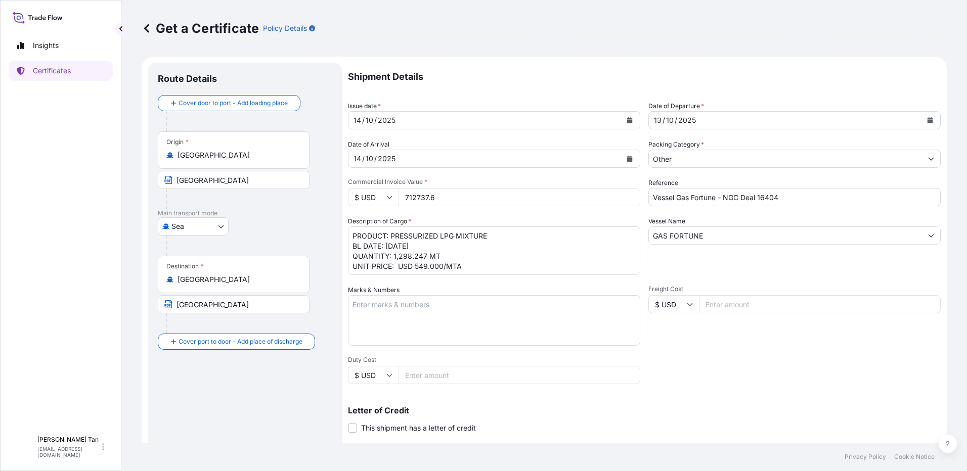
click at [710, 120] on div "[DATE]" at bounding box center [785, 120] width 273 height 18
click at [928, 121] on icon "Calendar" at bounding box center [931, 120] width 6 height 6
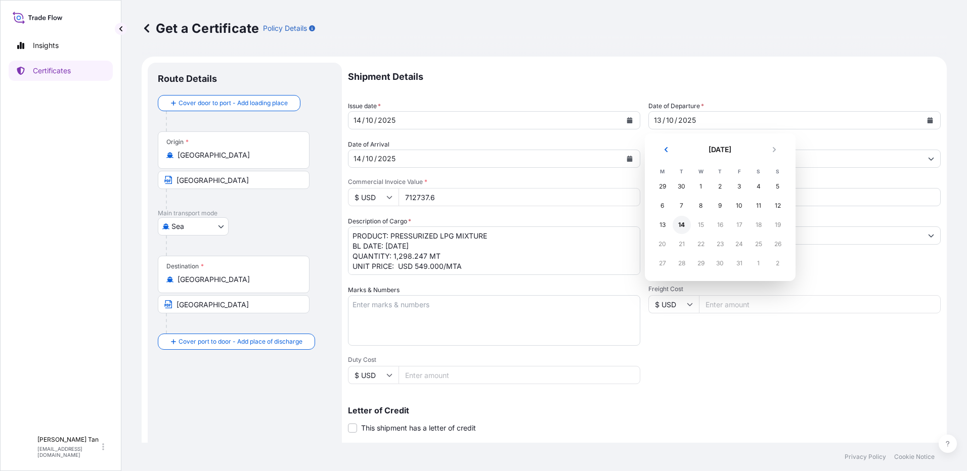
click at [680, 224] on div "14" at bounding box center [682, 225] width 18 height 18
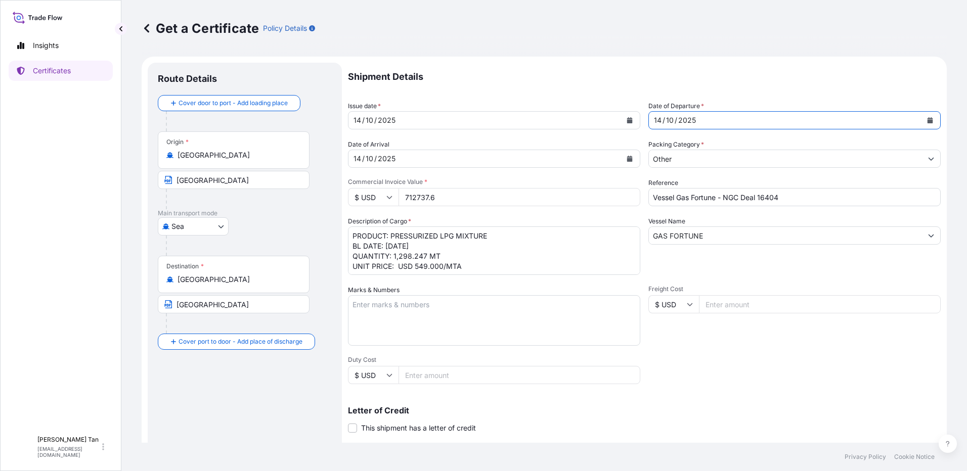
click at [622, 162] on button "Calendar" at bounding box center [630, 159] width 16 height 16
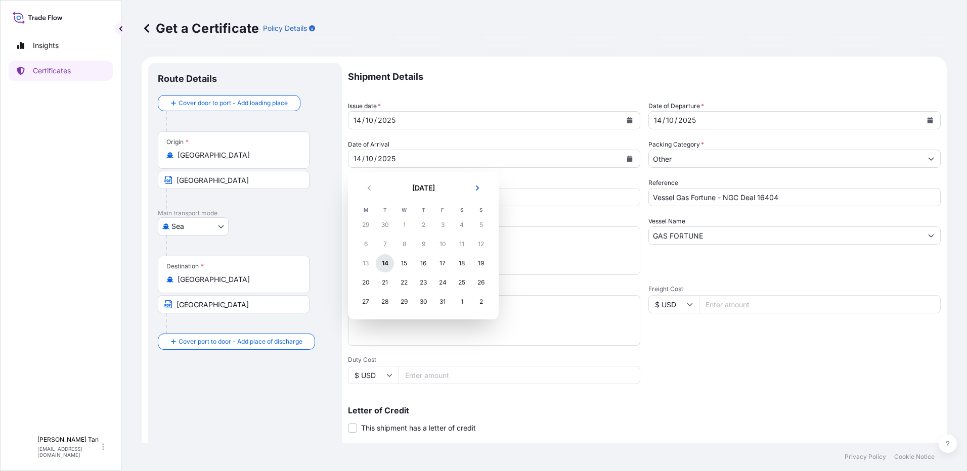
click at [388, 261] on div "14" at bounding box center [385, 263] width 18 height 18
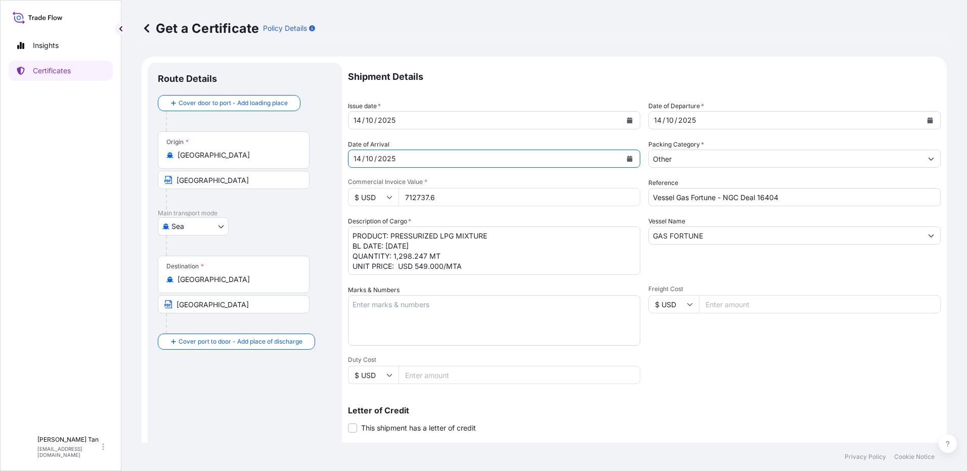
click at [928, 120] on icon "Calendar" at bounding box center [931, 120] width 6 height 6
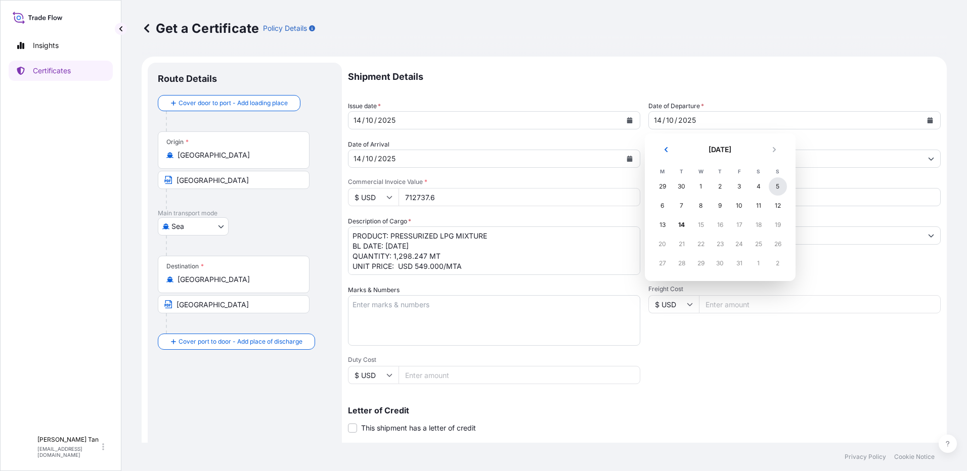
click at [775, 188] on div "5" at bounding box center [778, 187] width 18 height 18
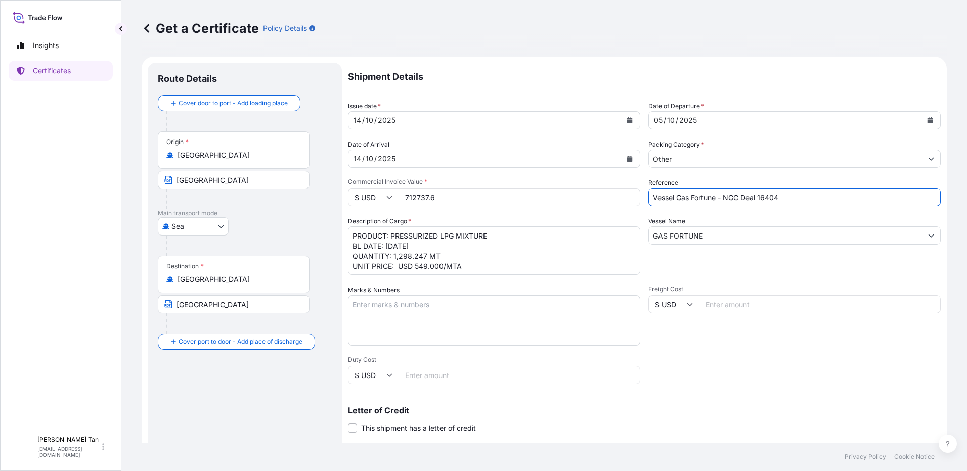
drag, startPoint x: 780, startPoint y: 196, endPoint x: 678, endPoint y: 190, distance: 102.3
click at [675, 193] on input "Vessel Gas Fortune - NGC Deal 16404" at bounding box center [794, 197] width 292 height 18
type input "Vessel Vis - Tela deal 16400"
click at [487, 196] on input "712737.6" at bounding box center [520, 197] width 242 height 18
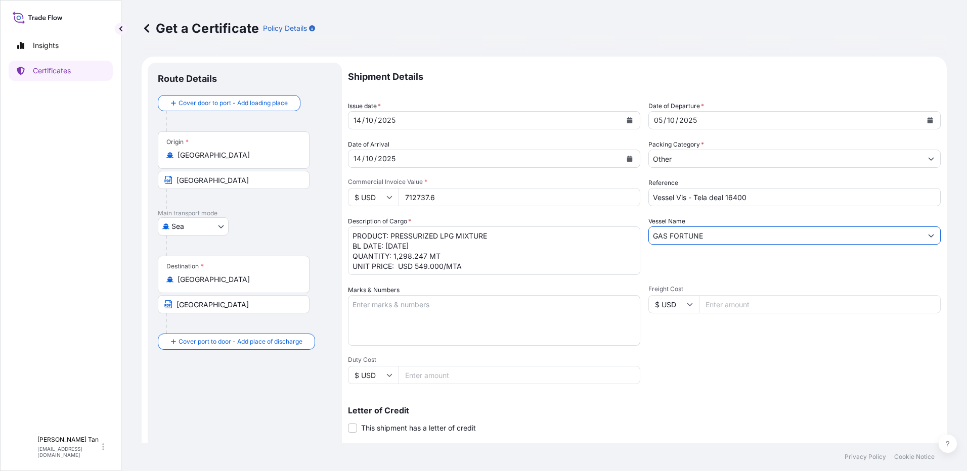
drag, startPoint x: 739, startPoint y: 239, endPoint x: 596, endPoint y: 226, distance: 143.7
click at [596, 226] on div "Shipment Details Issue date * [DATE] Date of Departure * [DATE] Date of Arrival…" at bounding box center [644, 304] width 593 height 482
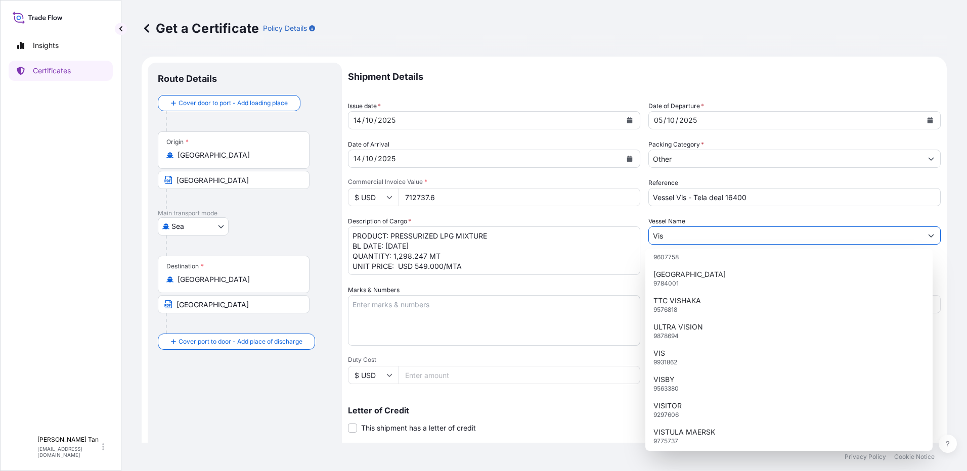
scroll to position [2296, 0]
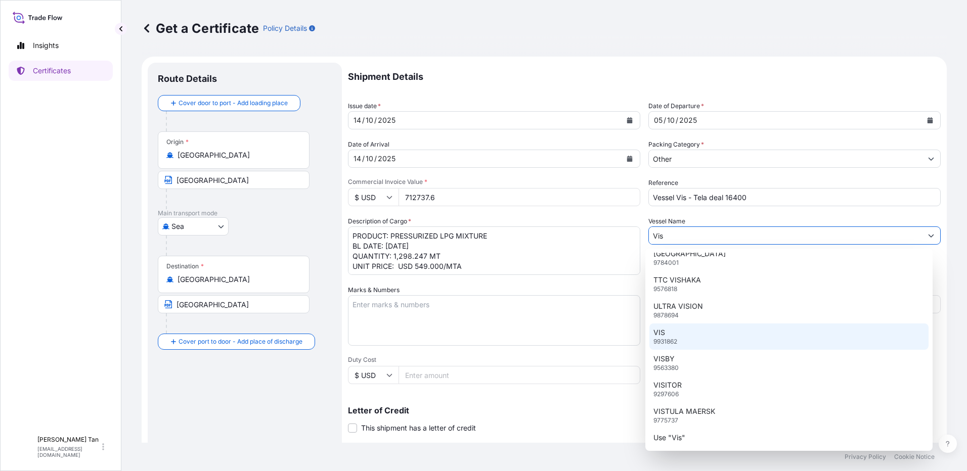
click at [675, 338] on p "9931862" at bounding box center [665, 342] width 24 height 8
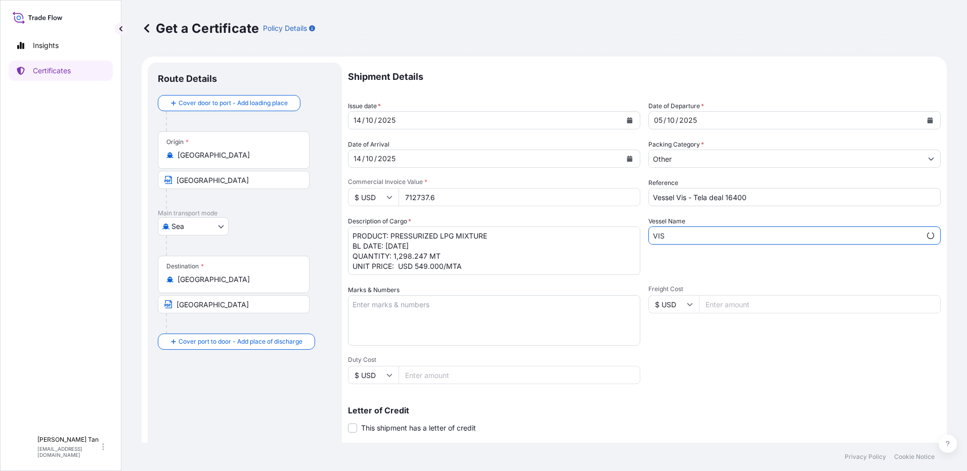
type input "VIS"
click at [496, 324] on textarea "Marks & Numbers" at bounding box center [494, 320] width 292 height 51
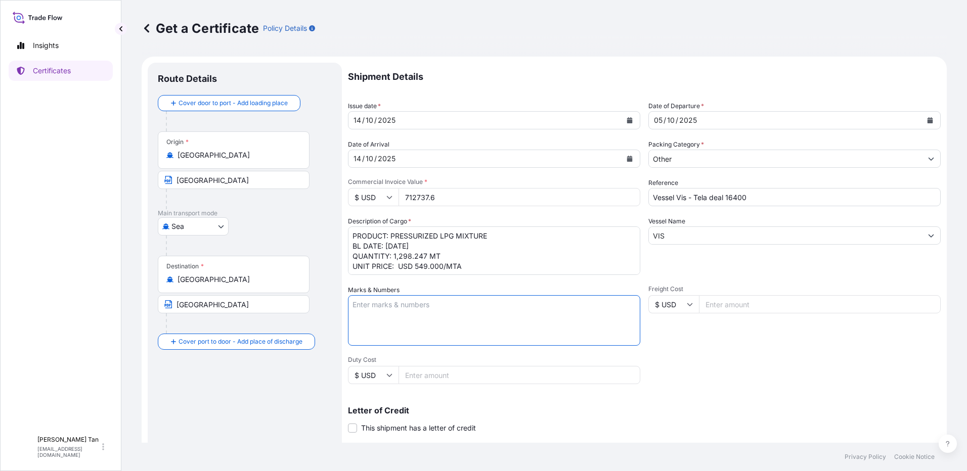
click at [487, 237] on textarea "PRODUCT: PRESSURIZED LPG MIXTURE BL DATE: [DATE] QUANTITY: 1,298.247 MT UNIT PR…" at bounding box center [494, 251] width 292 height 49
click at [491, 252] on textarea "PRODUCT: PRESSURIZED LPG MIXTURE BL DATE: [DATE] QUANTITY: 1,298.247 MT UNIT PR…" at bounding box center [494, 251] width 292 height 49
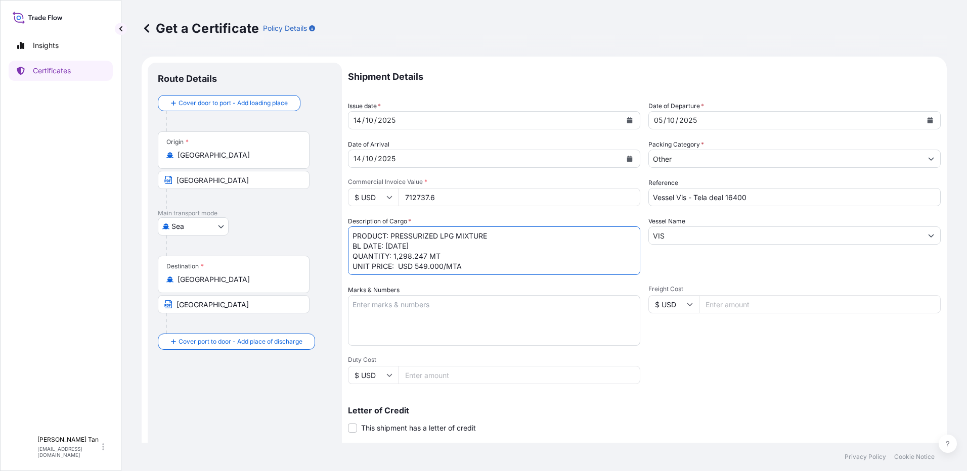
drag, startPoint x: 421, startPoint y: 245, endPoint x: 398, endPoint y: 246, distance: 23.3
click at [398, 246] on textarea "PRODUCT: PRESSURIZED LPG MIXTURE BL DATE: [DATE] QUANTITY: 1,298.247 MT UNIT PR…" at bounding box center [494, 251] width 292 height 49
drag, startPoint x: 424, startPoint y: 256, endPoint x: 400, endPoint y: 256, distance: 24.8
click at [406, 256] on textarea "PRODUCT: PRESSURIZED LPG MIXTURE BL DATE: [DATE] QUANTITY: 1,298.247 MT UNIT PR…" at bounding box center [494, 251] width 292 height 49
click at [478, 268] on textarea "PRODUCT: PRESSURIZED LPG MIXTURE BL DATE: [DATE] QUANTITY: 1,298.247 MT UNIT PR…" at bounding box center [494, 251] width 292 height 49
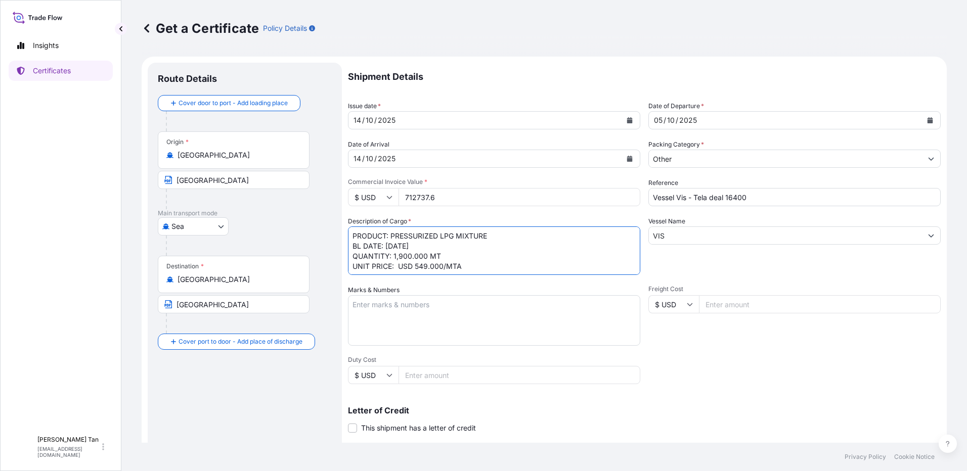
click at [443, 266] on textarea "PRODUCT: PRESSURIZED LPG MIXTURE BL DATE: [DATE] QUANTITY: 1,298.247 MT UNIT PR…" at bounding box center [494, 251] width 292 height 49
click at [442, 259] on textarea "PRODUCT: PRESSURIZED LPG MIXTURE BL DATE: [DATE] QUANTITY: 1,298.247 MT UNIT PR…" at bounding box center [494, 251] width 292 height 49
drag, startPoint x: 445, startPoint y: 266, endPoint x: 423, endPoint y: 267, distance: 21.8
click at [423, 267] on textarea "PRODUCT: PRESSURIZED LPG MIXTURE BL DATE: [DATE] QUANTITY: 1,298.247 MT UNIT PR…" at bounding box center [494, 251] width 292 height 49
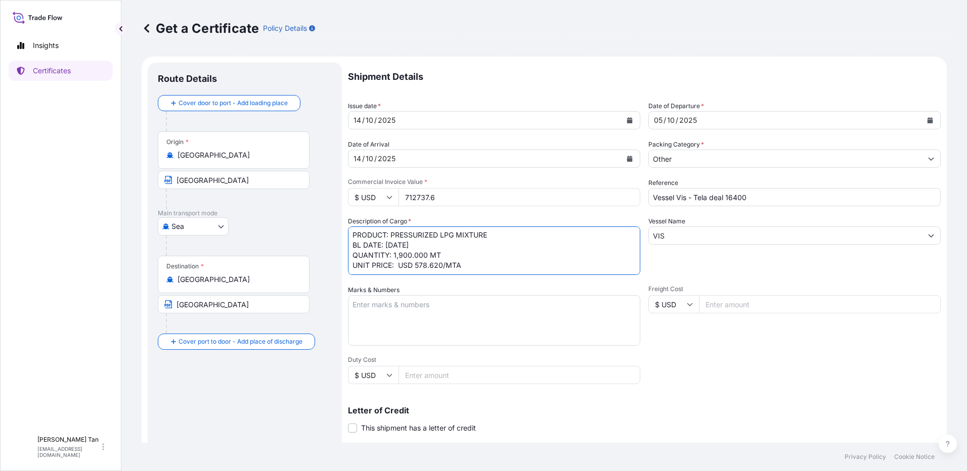
drag, startPoint x: 422, startPoint y: 245, endPoint x: 398, endPoint y: 244, distance: 24.3
click at [398, 244] on textarea "PRODUCT: PRESSURIZED LPG MIXTURE BL DATE: [DATE] QUANTITY: 1,298.247 MT UNIT PR…" at bounding box center [494, 251] width 292 height 49
type textarea "PRODUCT: PRESSURIZED LPG MIXTURE BL DATE: [DATE] QUANTITY: 1,900.000 MT UNIT PR…"
click at [926, 122] on button "Calendar" at bounding box center [930, 120] width 16 height 16
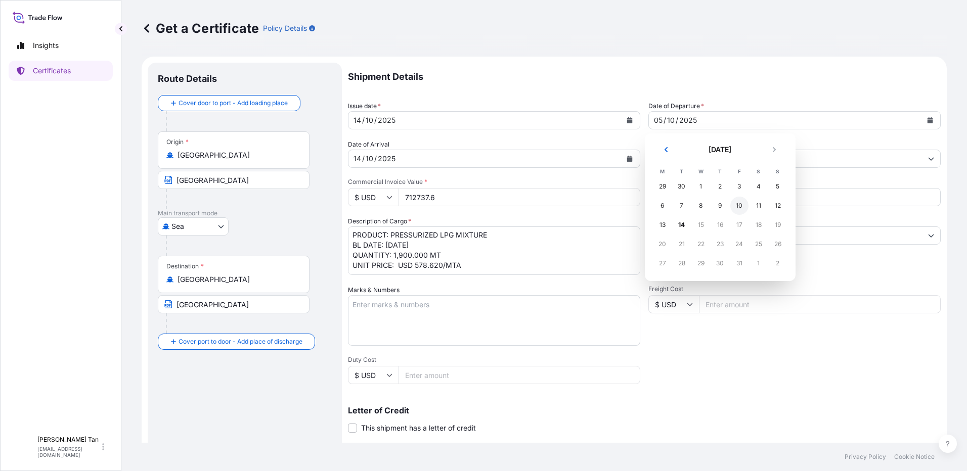
click at [740, 205] on div "10" at bounding box center [739, 206] width 18 height 18
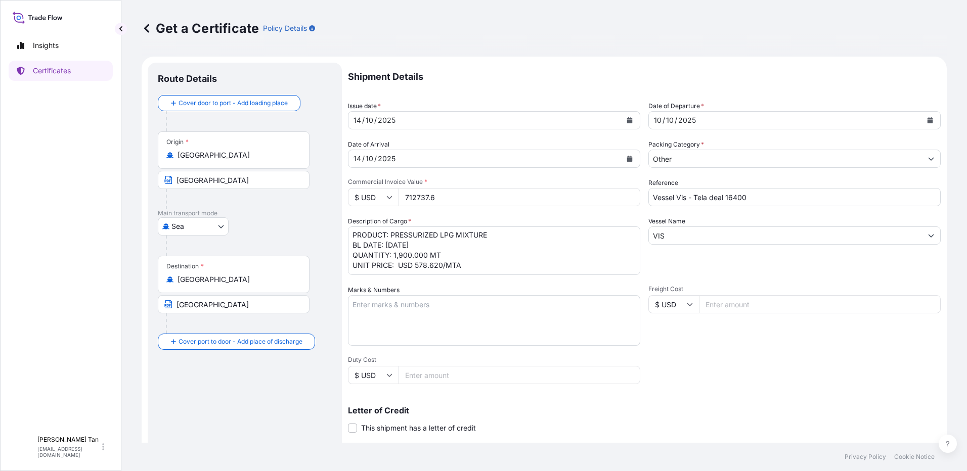
click at [451, 194] on input "712737.6" at bounding box center [520, 197] width 242 height 18
drag, startPoint x: 462, startPoint y: 203, endPoint x: 362, endPoint y: 200, distance: 100.2
click at [362, 200] on div "$ USD 712737.6" at bounding box center [494, 197] width 292 height 18
paste input "1099378.00"
type input "1099378.00"
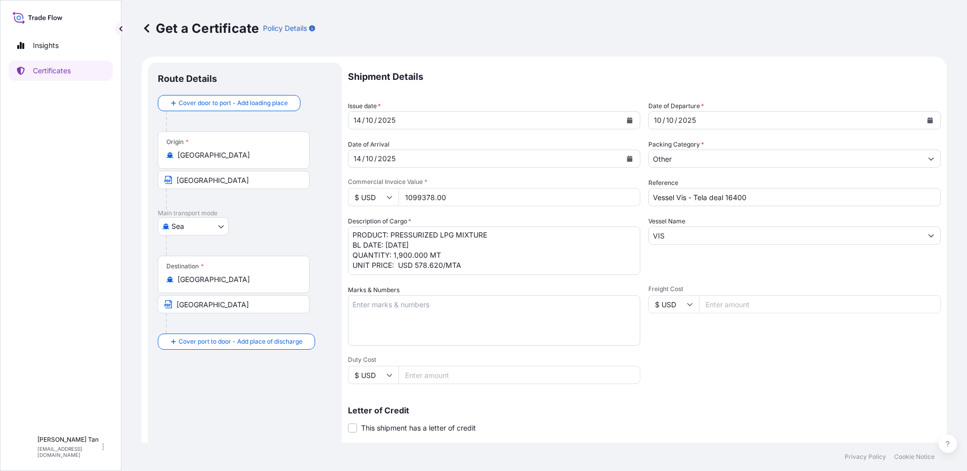
click at [455, 244] on textarea "PRODUCT: PRESSURIZED LPG MIXTURE BL DATE: [DATE] QUANTITY: 1,298.247 MT UNIT PR…" at bounding box center [494, 251] width 292 height 49
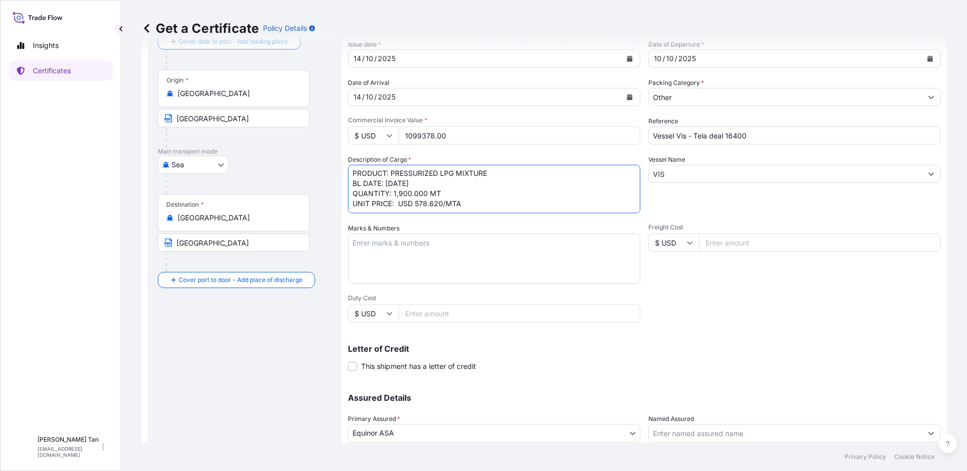
scroll to position [0, 0]
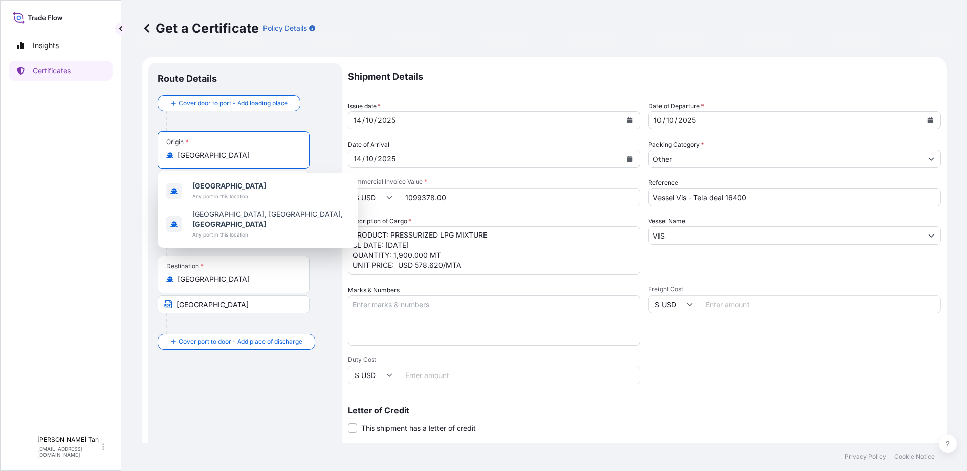
click at [233, 154] on input "[GEOGRAPHIC_DATA]" at bounding box center [237, 155] width 119 height 10
drag, startPoint x: 233, startPoint y: 154, endPoint x: 149, endPoint y: 159, distance: 83.6
click at [149, 159] on div "Route Details Cover door to port - Add loading place Place of loading Road / [G…" at bounding box center [245, 318] width 194 height 510
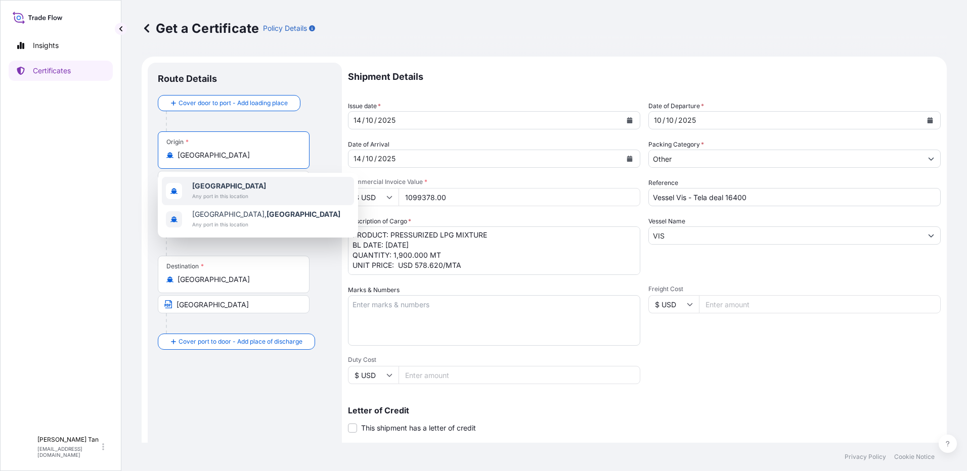
click at [206, 187] on b "[GEOGRAPHIC_DATA]" at bounding box center [229, 186] width 74 height 9
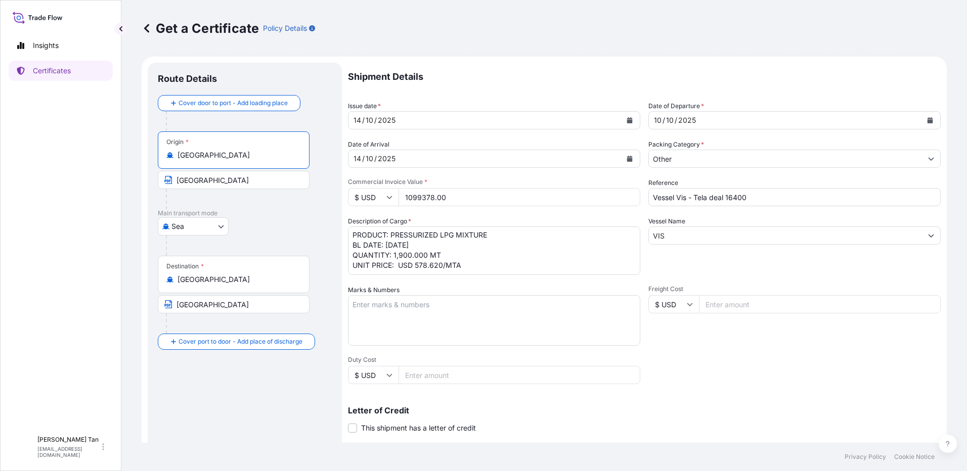
type input "[GEOGRAPHIC_DATA]"
click at [234, 183] on input "[GEOGRAPHIC_DATA]" at bounding box center [234, 180] width 152 height 18
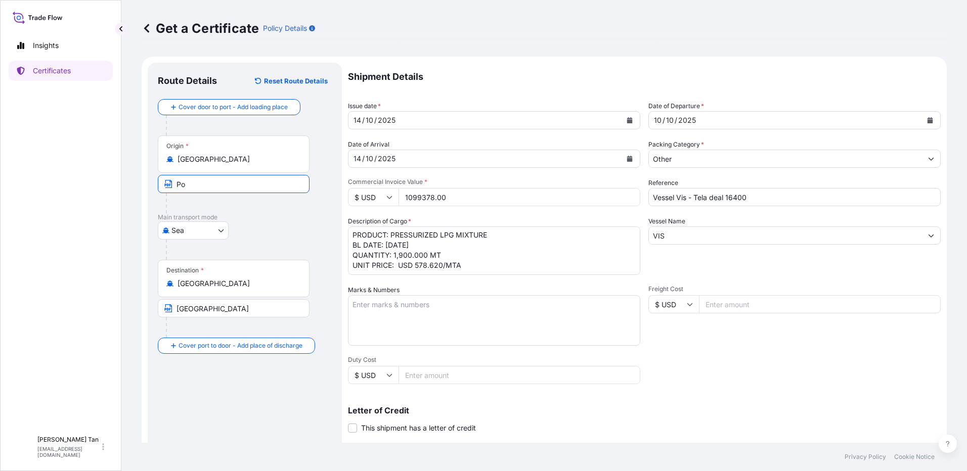
type input "P"
type input "Muara"
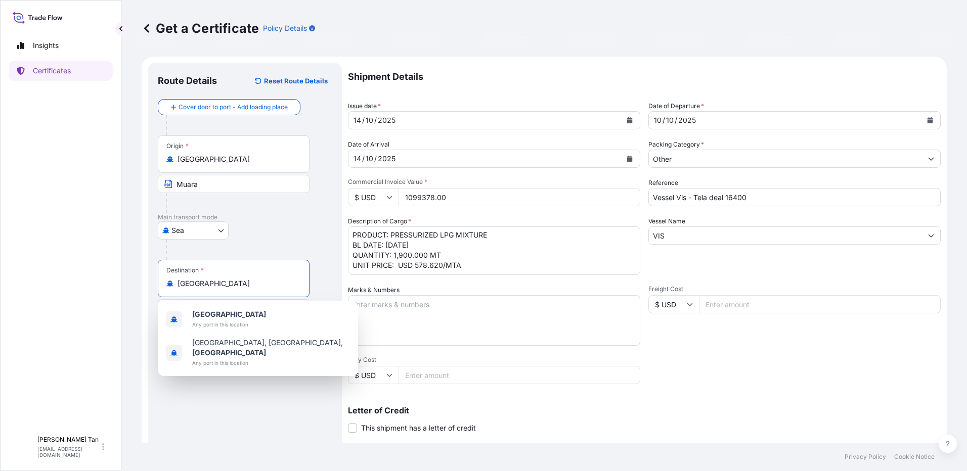
drag, startPoint x: 220, startPoint y: 282, endPoint x: 188, endPoint y: 282, distance: 31.9
click at [188, 283] on input "[GEOGRAPHIC_DATA]" at bounding box center [237, 284] width 119 height 10
type input "M"
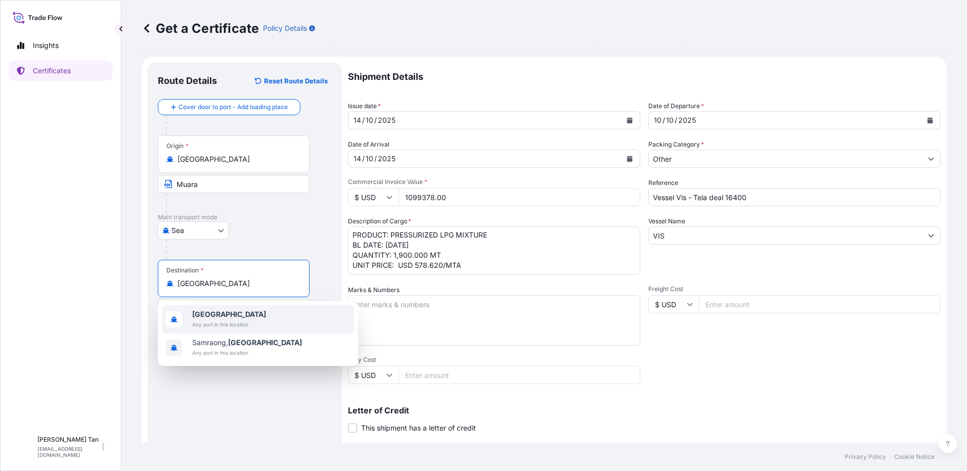
click at [215, 317] on b "[GEOGRAPHIC_DATA]" at bounding box center [229, 314] width 74 height 9
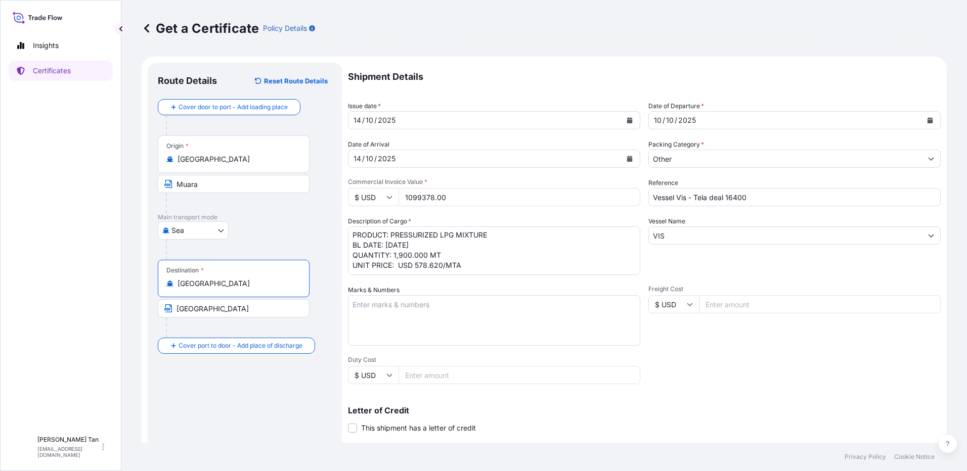
type input "[GEOGRAPHIC_DATA]"
click at [209, 313] on input "[GEOGRAPHIC_DATA]" at bounding box center [234, 308] width 152 height 18
drag, startPoint x: 240, startPoint y: 313, endPoint x: 136, endPoint y: 308, distance: 104.3
click at [136, 308] on div "Get a Certificate Policy Details Route Details Reset Route Details Cover door t…" at bounding box center [544, 221] width 846 height 443
type input "Sihanoukville"
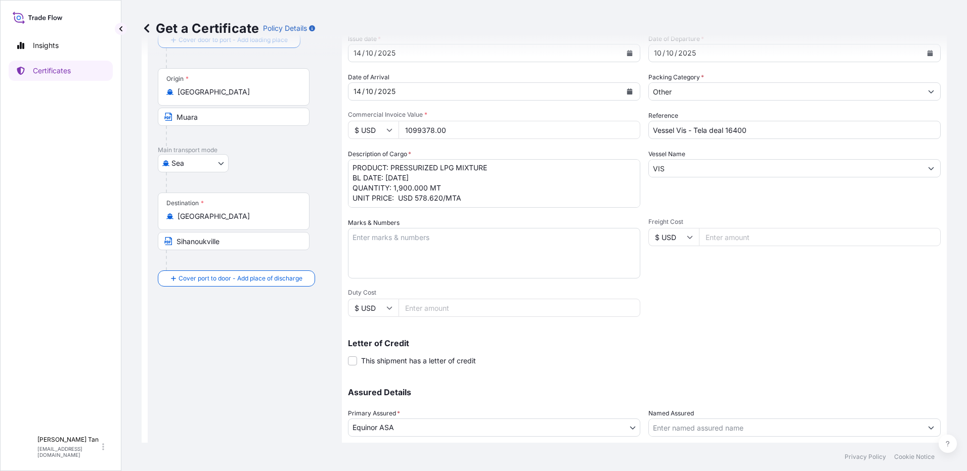
scroll to position [136, 0]
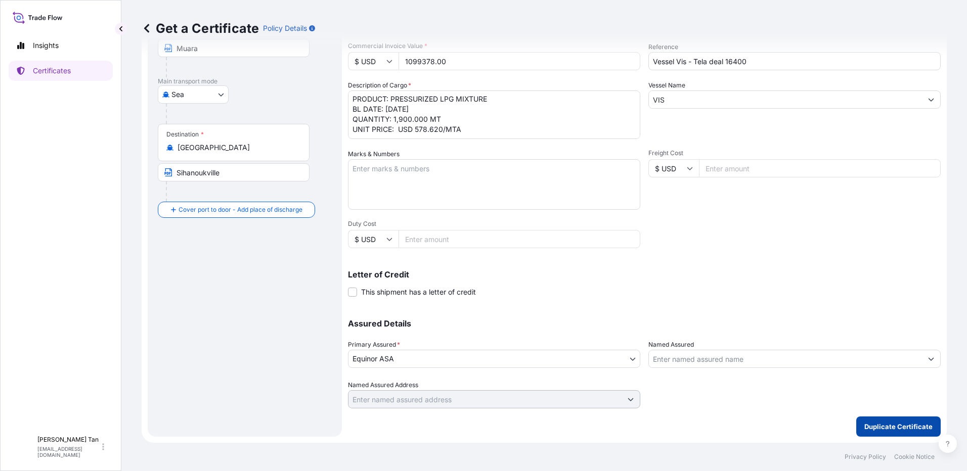
click at [906, 426] on p "Duplicate Certificate" at bounding box center [898, 427] width 68 height 10
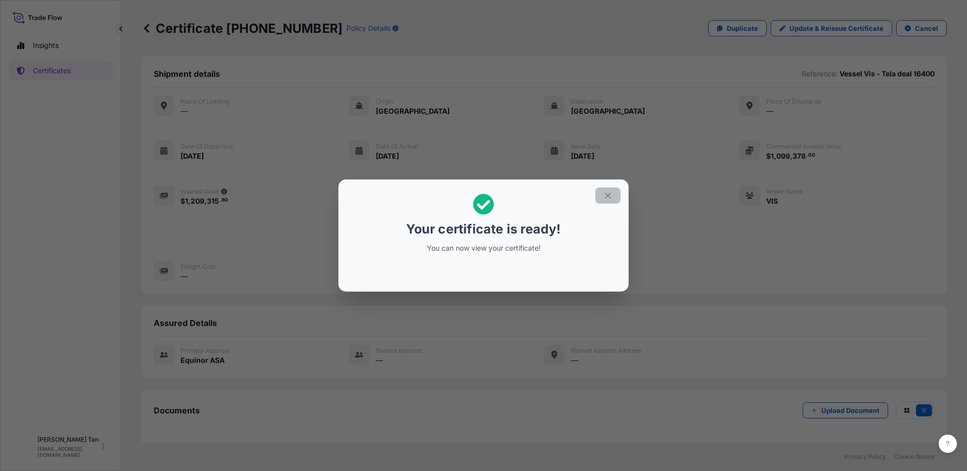
click at [607, 195] on icon "button" at bounding box center [608, 196] width 6 height 6
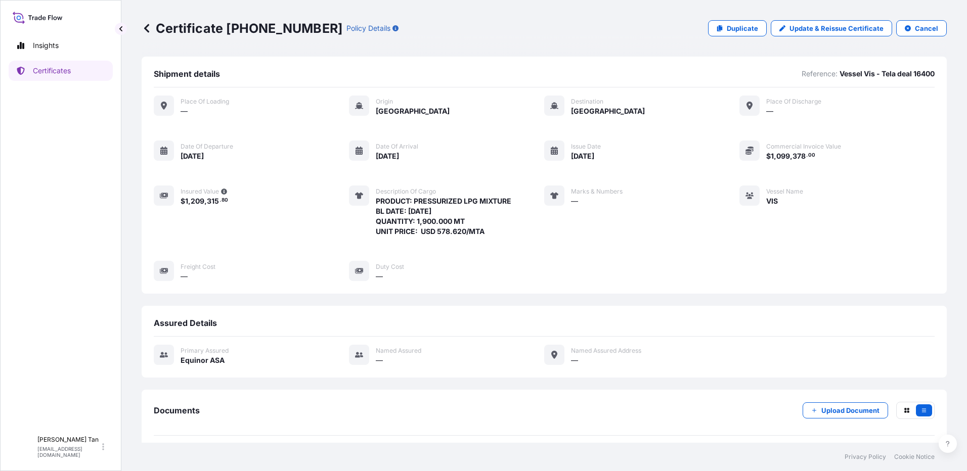
scroll to position [41, 0]
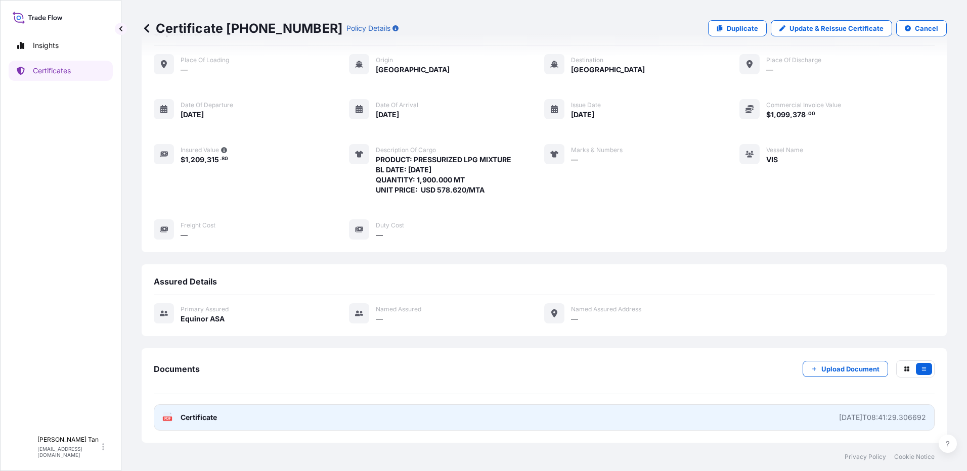
click at [204, 416] on span "Certificate" at bounding box center [199, 418] width 36 height 10
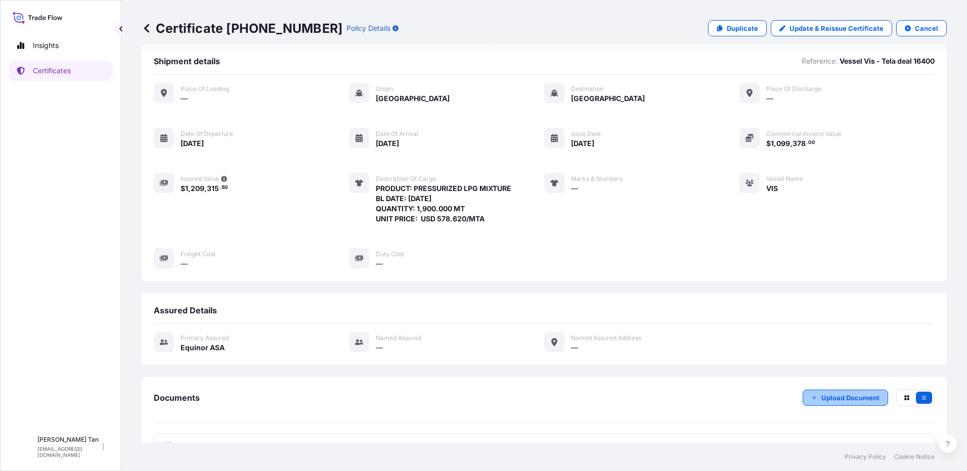
scroll to position [0, 0]
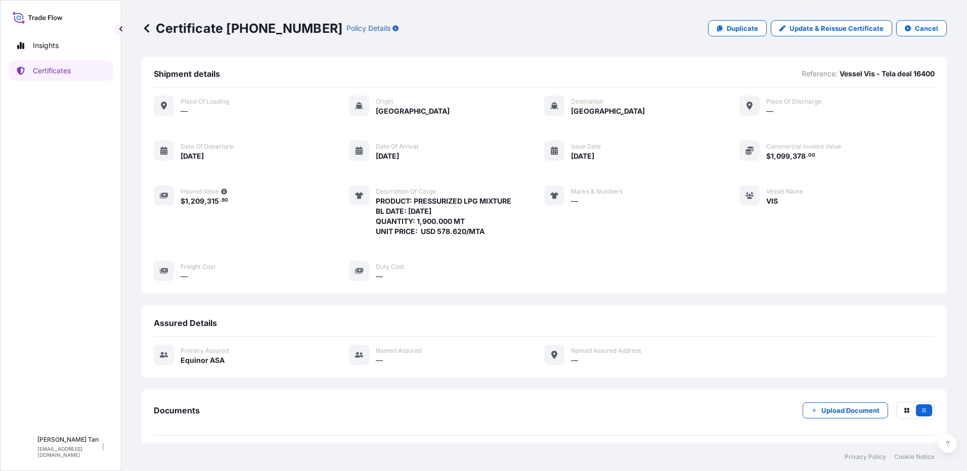
click at [715, 19] on div "Certificate [PHONE_NUMBER] Policy Details Duplicate Update & Reissue Certificat…" at bounding box center [544, 28] width 805 height 57
click at [728, 27] on p "Duplicate" at bounding box center [742, 28] width 31 height 10
select select "Sea"
select select "31491"
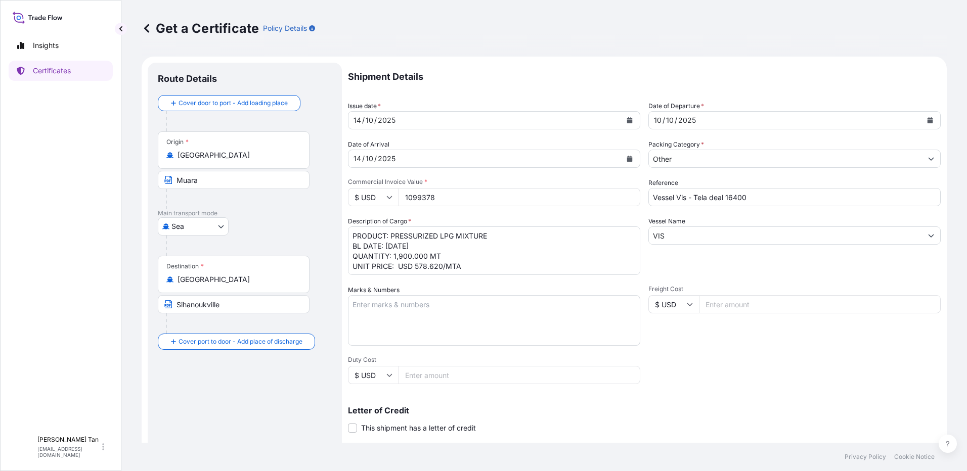
click at [422, 259] on textarea "PRODUCT: PRESSURIZED LPG MIXTURE BL DATE: [DATE] QUANTITY: 1,900.000 MT UNIT PR…" at bounding box center [494, 251] width 292 height 49
click at [426, 256] on textarea "PRODUCT: PRESSURIZED LPG MIXTURE BL DATE: [DATE] QUANTITY: 1,900.000 MT UNIT PR…" at bounding box center [494, 251] width 292 height 49
drag, startPoint x: 428, startPoint y: 257, endPoint x: 397, endPoint y: 257, distance: 31.9
click at [397, 257] on textarea "PRODUCT: PRESSURIZED LPG MIXTURE BL DATE: [DATE] QUANTITY: 1,900.000 MT UNIT PR…" at bounding box center [494, 251] width 292 height 49
drag, startPoint x: 396, startPoint y: 256, endPoint x: 409, endPoint y: 259, distance: 13.4
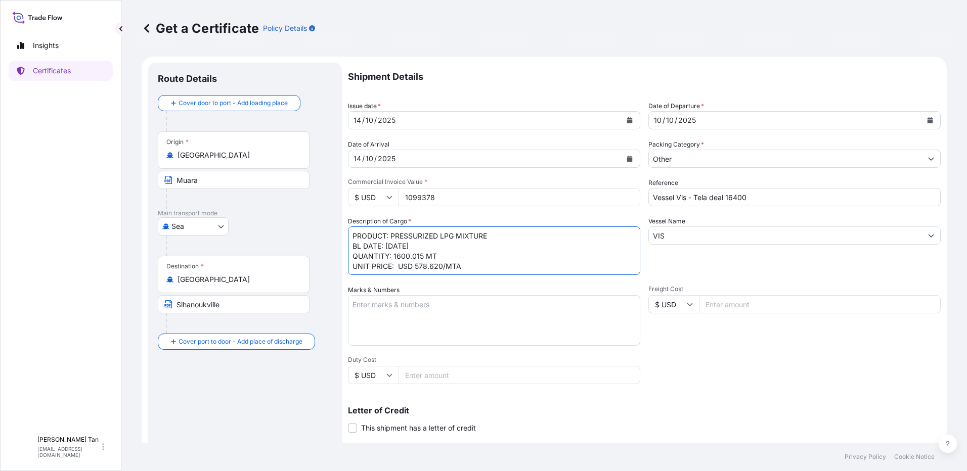
click at [396, 257] on textarea "PRODUCT: PRESSURIZED LPG MIXTURE BL DATE: [DATE] QUANTITY: 1,900.000 MT UNIT PR…" at bounding box center [494, 251] width 292 height 49
drag, startPoint x: 442, startPoint y: 266, endPoint x: 425, endPoint y: 259, distance: 17.9
click at [423, 262] on textarea "PRODUCT: PRESSURIZED LPG MIXTURE BL DATE: [DATE] QUANTITY: 1,900.000 MT UNIT PR…" at bounding box center [494, 251] width 292 height 49
type textarea "PRODUCT: PRESSURIZED LPG MIXTURE BL DATE: [DATE] QUANTITY: 1,600.015 MT UNIT PR…"
click at [501, 269] on textarea "PRODUCT: PRESSURIZED LPG MIXTURE BL DATE: [DATE] QUANTITY: 1,900.000 MT UNIT PR…" at bounding box center [494, 251] width 292 height 49
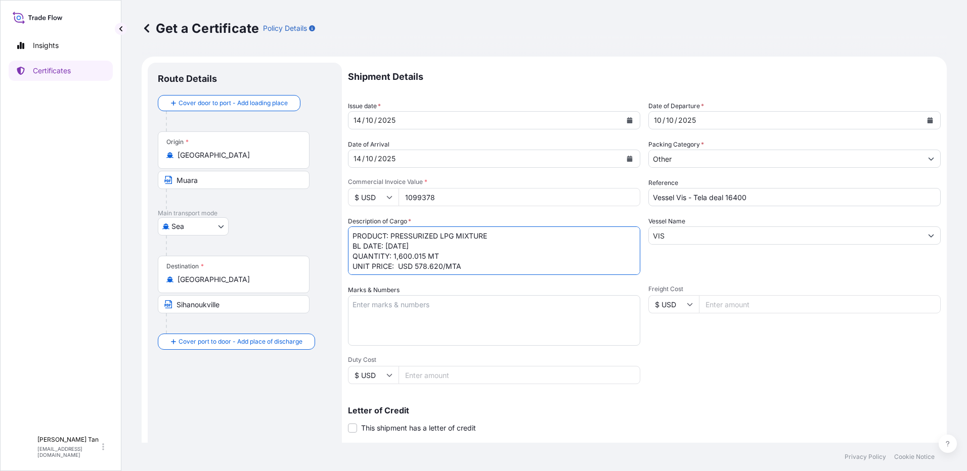
click at [756, 194] on input "Vessel Vis - Tela deal 16400" at bounding box center [794, 197] width 292 height 18
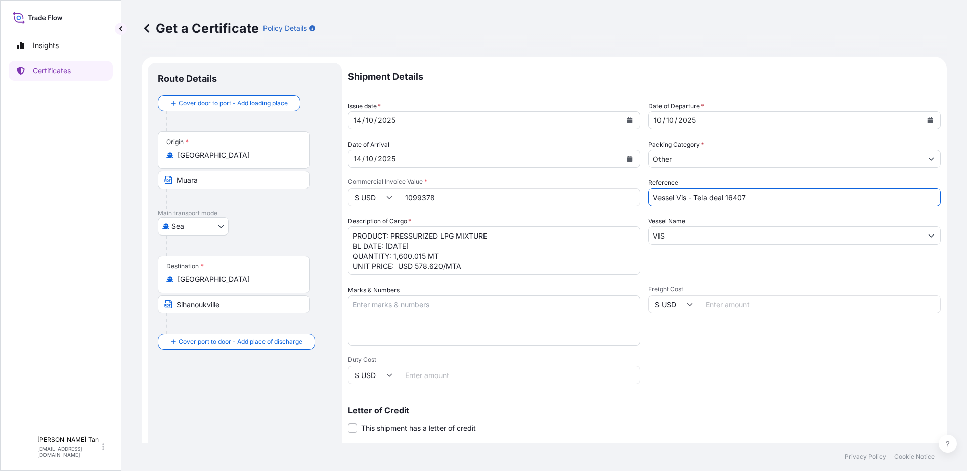
type input "Vessel Vis - Tela deal 16407"
click at [536, 274] on textarea "PRODUCT: PRESSURIZED LPG MIXTURE BL DATE: [DATE] QUANTITY: 1,900.000 MT UNIT PR…" at bounding box center [494, 251] width 292 height 49
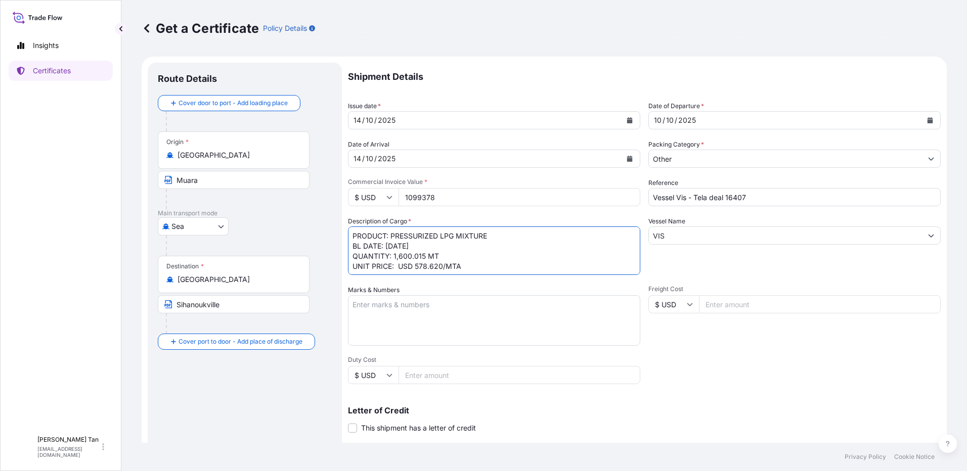
click at [729, 122] on div "[DATE]" at bounding box center [785, 120] width 273 height 18
click at [394, 318] on textarea "Marks & Numbers" at bounding box center [494, 320] width 292 height 51
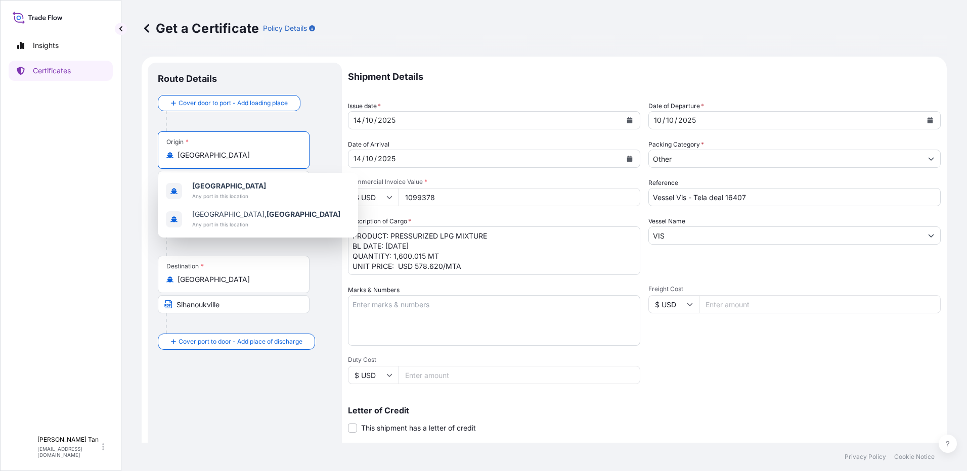
drag, startPoint x: 212, startPoint y: 159, endPoint x: 124, endPoint y: 153, distance: 88.3
click at [124, 153] on div "Get a Certificate Policy Details Route Details Cover door to port - Add loading…" at bounding box center [544, 221] width 846 height 443
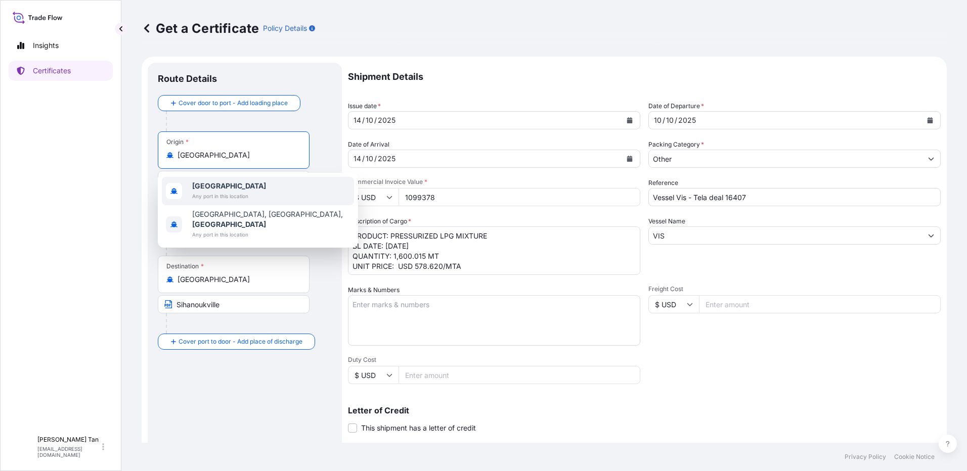
click at [196, 194] on span "Any port in this location" at bounding box center [229, 196] width 74 height 10
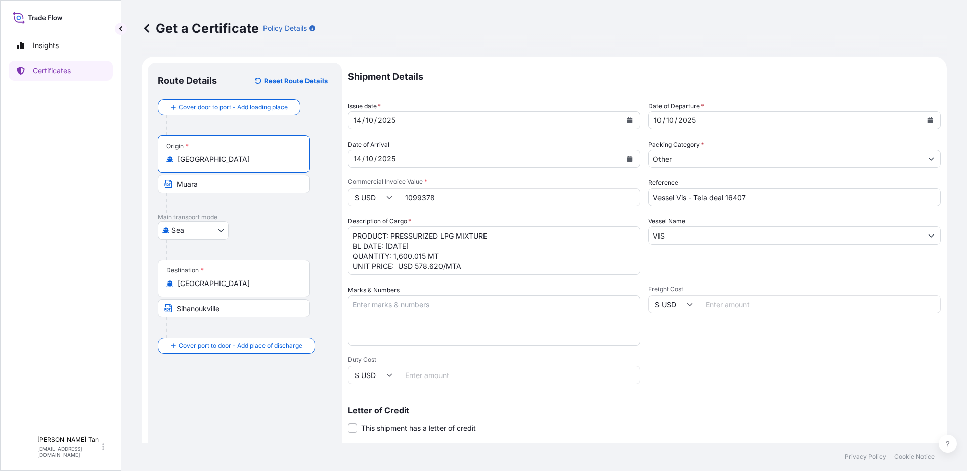
type input "[GEOGRAPHIC_DATA]"
drag, startPoint x: 224, startPoint y: 188, endPoint x: 149, endPoint y: 187, distance: 75.4
click at [149, 187] on div "Route Details Reset Route Details Cover door to port - Add loading place Place …" at bounding box center [245, 318] width 194 height 510
type input "[GEOGRAPHIC_DATA]"
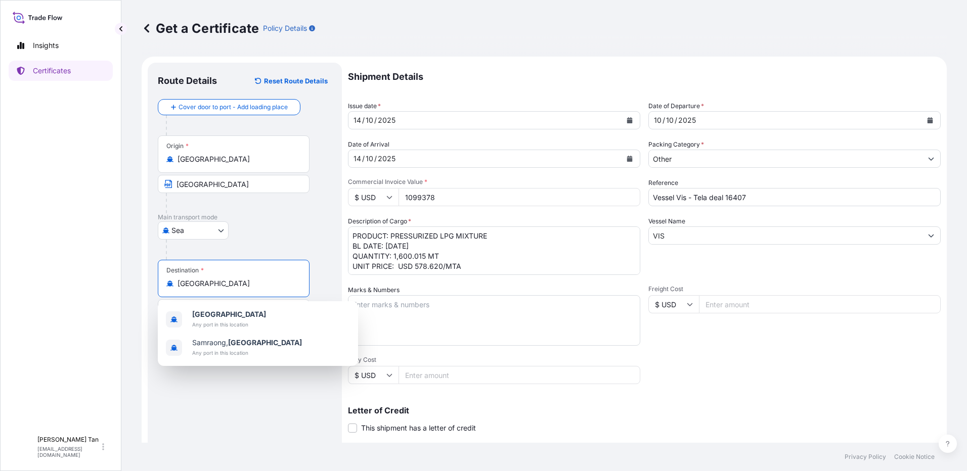
drag, startPoint x: 217, startPoint y: 287, endPoint x: 141, endPoint y: 283, distance: 75.9
click at [141, 283] on div "Get a Certificate Policy Details Route Details Reset Route Details Cover door t…" at bounding box center [544, 221] width 846 height 443
click at [140, 268] on div "Get a Certificate Policy Details Route Details Reset Route Details Cover door t…" at bounding box center [544, 221] width 846 height 443
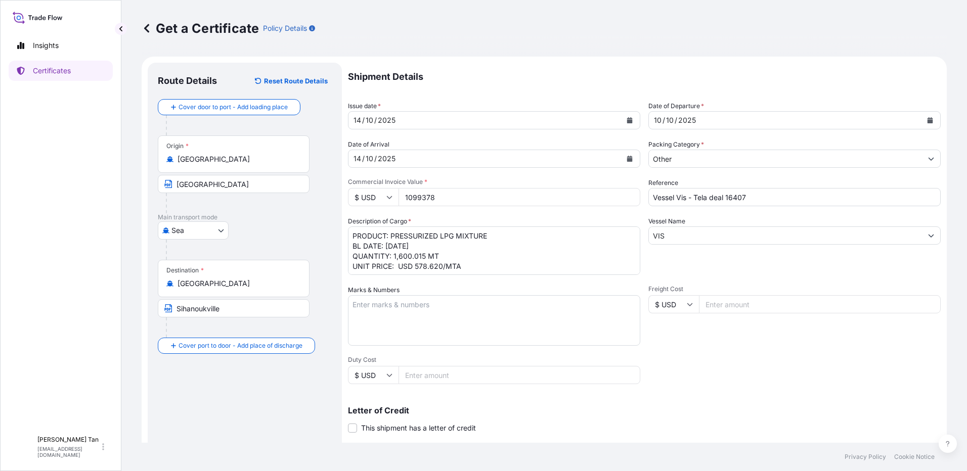
click at [487, 261] on textarea "PRODUCT: PRESSURIZED LPG MIXTURE BL DATE: [DATE] QUANTITY: 1,900.000 MT UNIT PR…" at bounding box center [494, 251] width 292 height 49
drag, startPoint x: 390, startPoint y: 191, endPoint x: 327, endPoint y: 196, distance: 63.9
click at [327, 196] on form "Route Details Reset Route Details Cover door to port - Add loading place Place …" at bounding box center [544, 318] width 805 height 522
paste input "925800.6"
type input "925800.68"
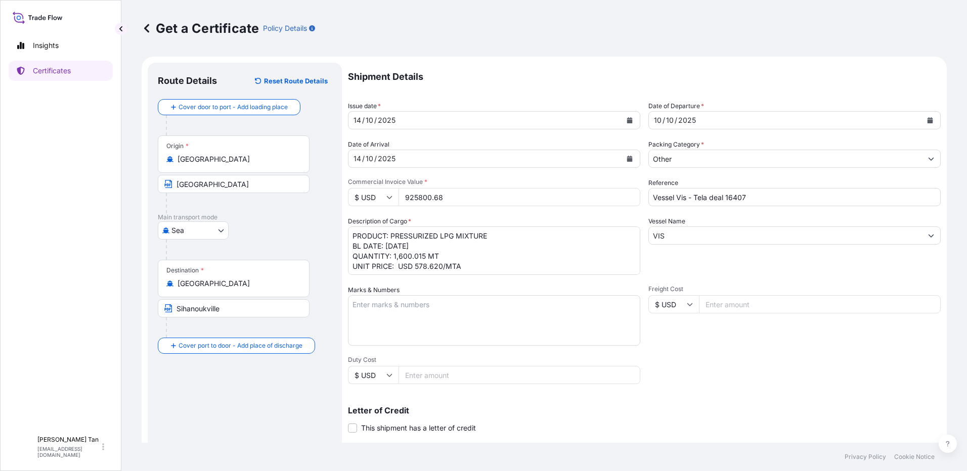
click at [486, 242] on textarea "PRODUCT: PRESSURIZED LPG MIXTURE BL DATE: [DATE] QUANTITY: 1,900.000 MT UNIT PR…" at bounding box center [494, 251] width 292 height 49
click at [447, 264] on textarea "PRODUCT: PRESSURIZED LPG MIXTURE BL DATE: [DATE] QUANTITY: 1,900.000 MT UNIT PR…" at bounding box center [494, 251] width 292 height 49
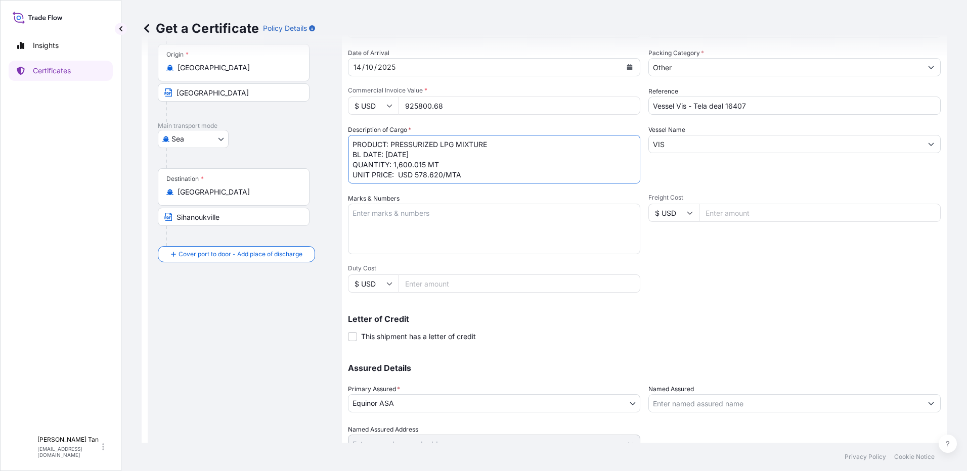
scroll to position [136, 0]
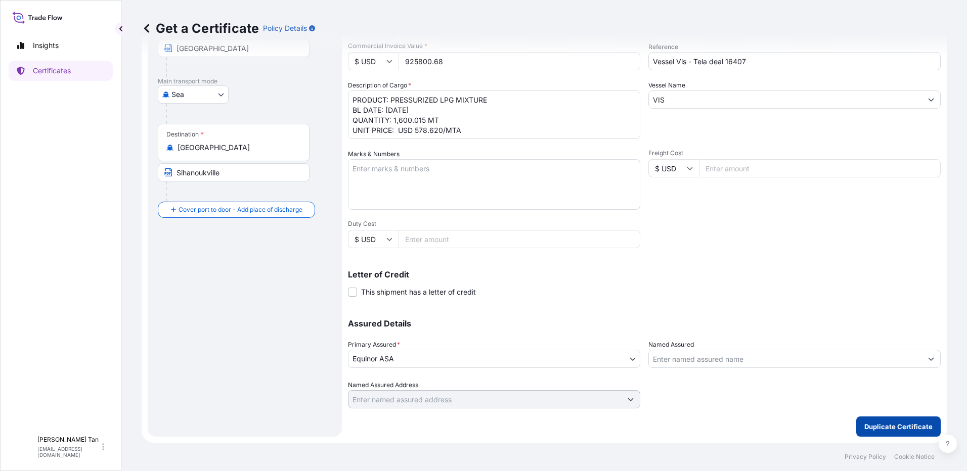
click at [888, 419] on button "Duplicate Certificate" at bounding box center [898, 427] width 84 height 20
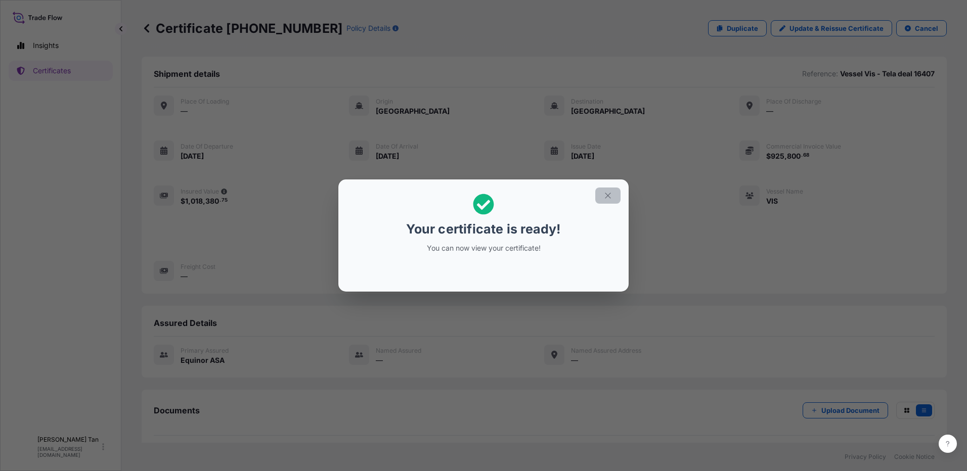
click at [607, 199] on icon "button" at bounding box center [607, 195] width 9 height 9
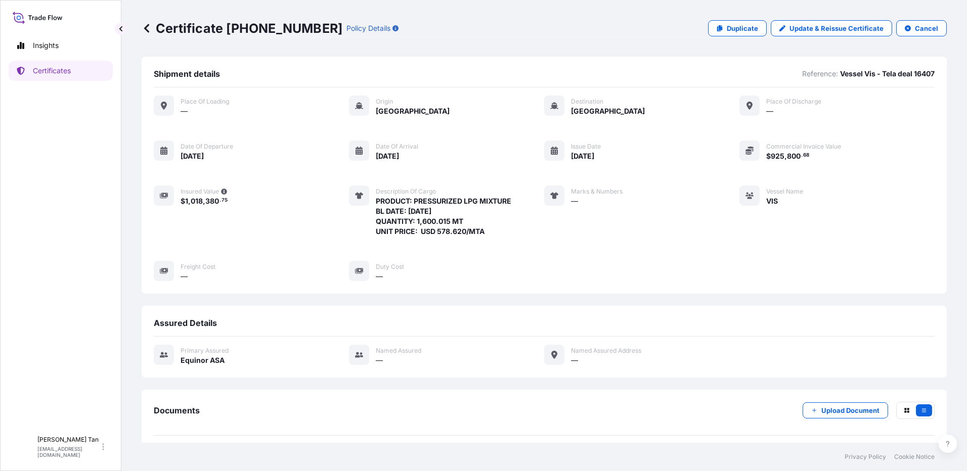
scroll to position [41, 0]
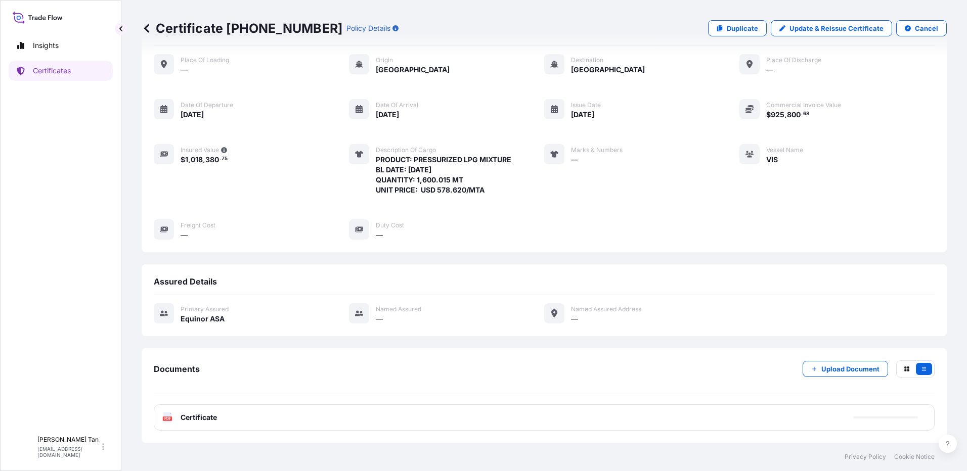
click at [193, 419] on span "Certificate" at bounding box center [199, 418] width 36 height 10
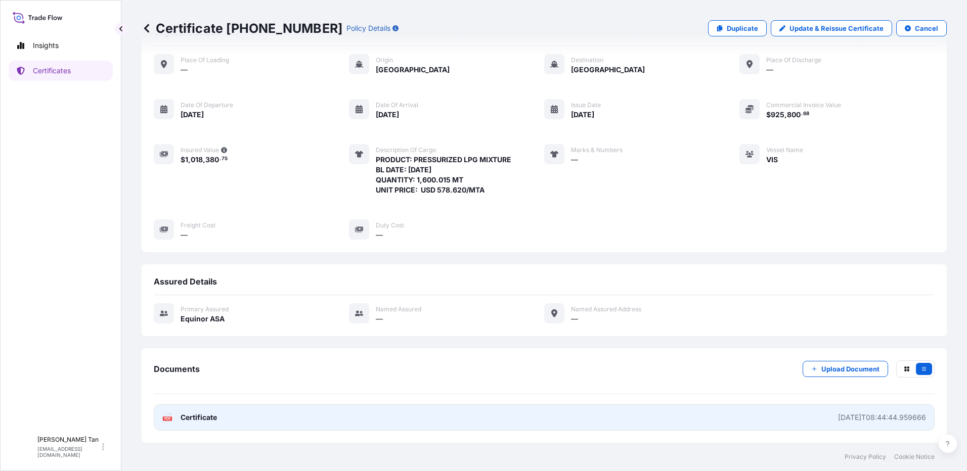
click at [185, 417] on span "Certificate" at bounding box center [199, 418] width 36 height 10
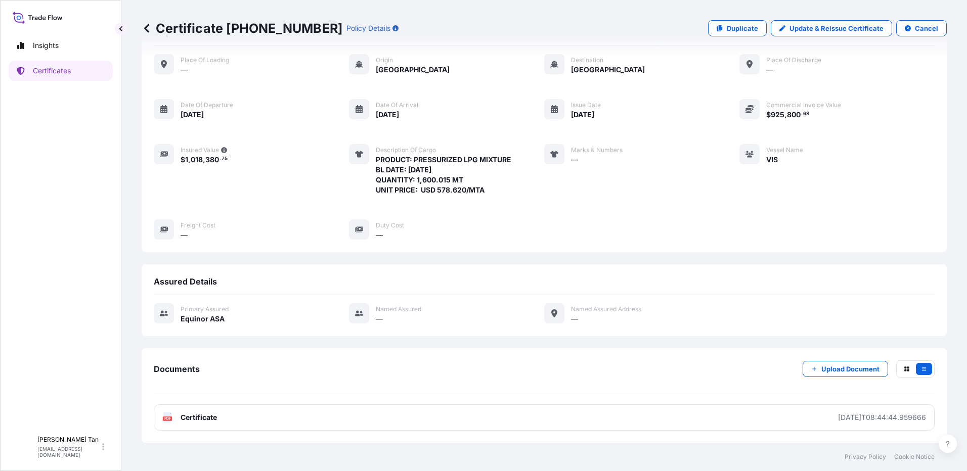
scroll to position [0, 0]
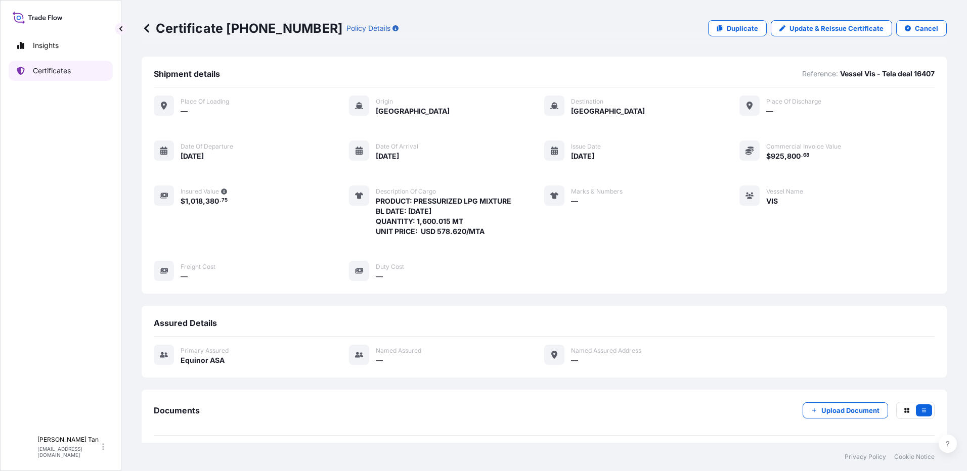
click at [40, 70] on p "Certificates" at bounding box center [52, 71] width 38 height 10
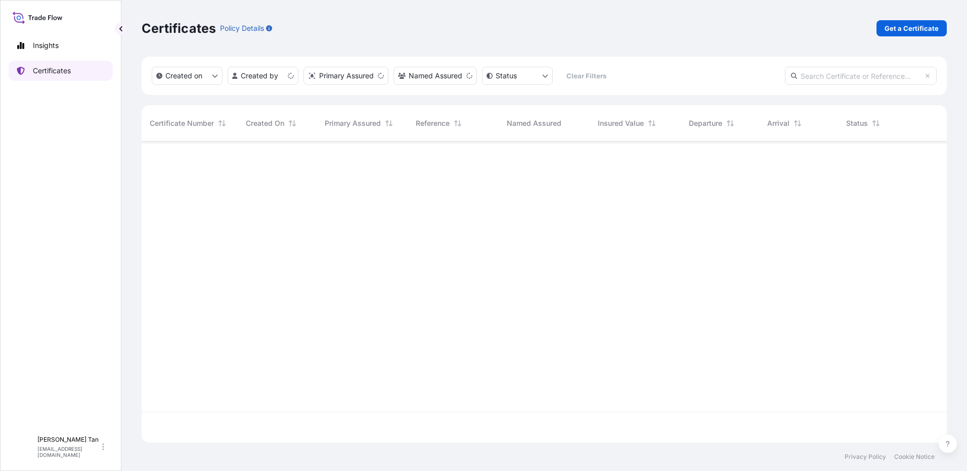
scroll to position [299, 798]
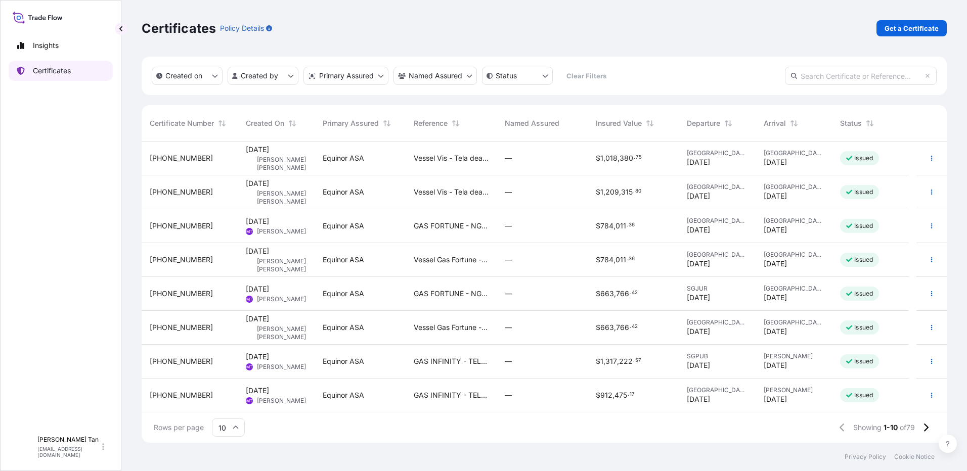
click at [35, 73] on p "Certificates" at bounding box center [52, 71] width 38 height 10
click at [928, 323] on button "button" at bounding box center [932, 328] width 16 height 16
click at [929, 327] on icon "button" at bounding box center [932, 328] width 6 height 6
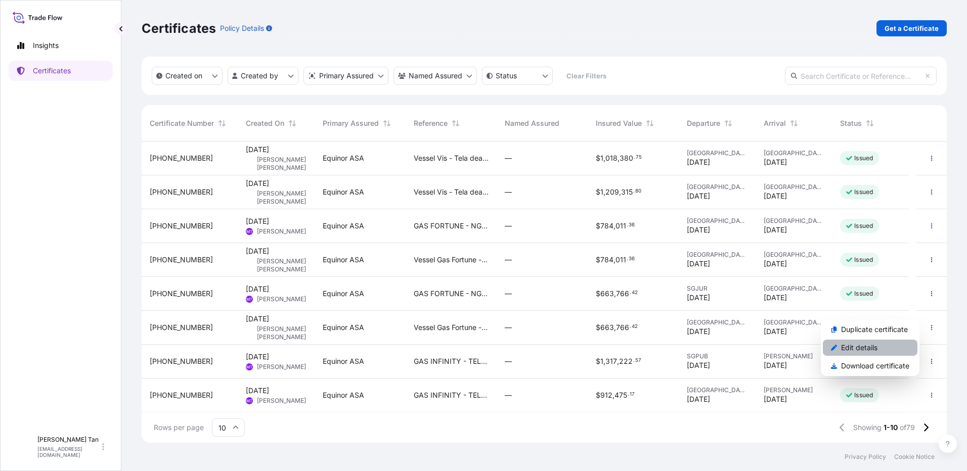
click at [855, 351] on p "Edit details" at bounding box center [859, 348] width 36 height 10
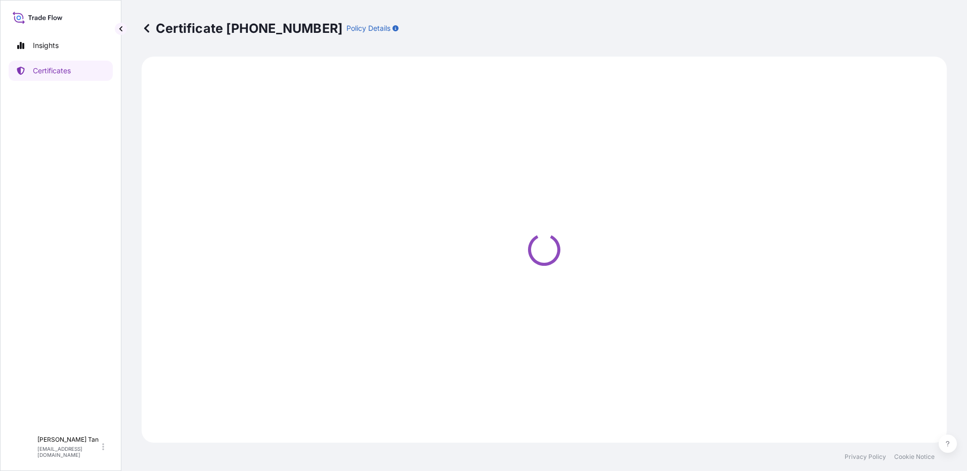
select select "Sea"
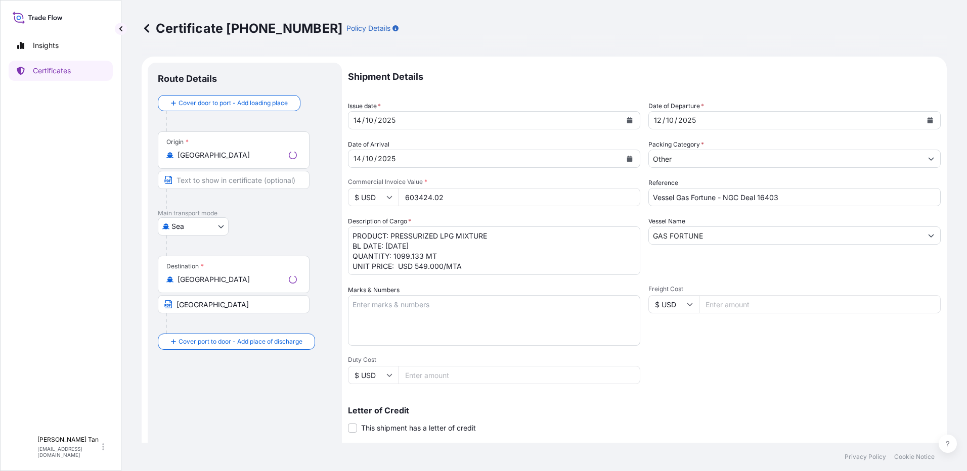
select select "31491"
click at [42, 68] on p "Certificates" at bounding box center [52, 71] width 38 height 10
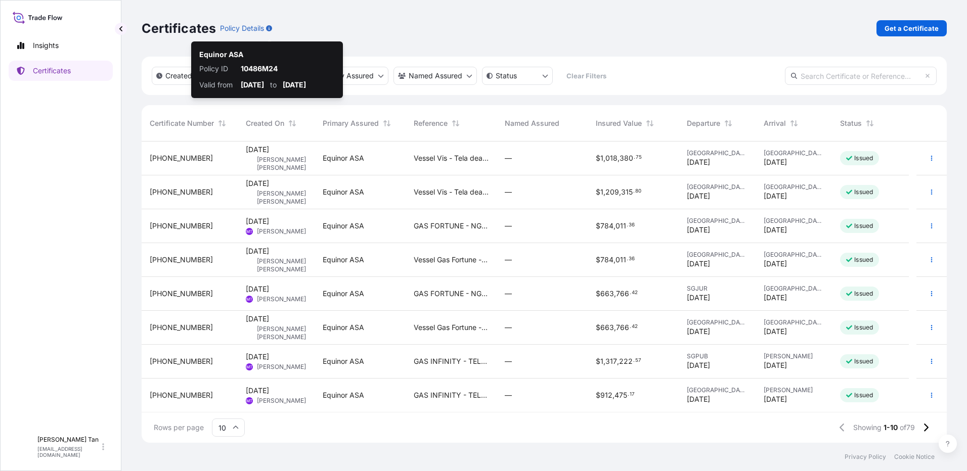
scroll to position [299, 798]
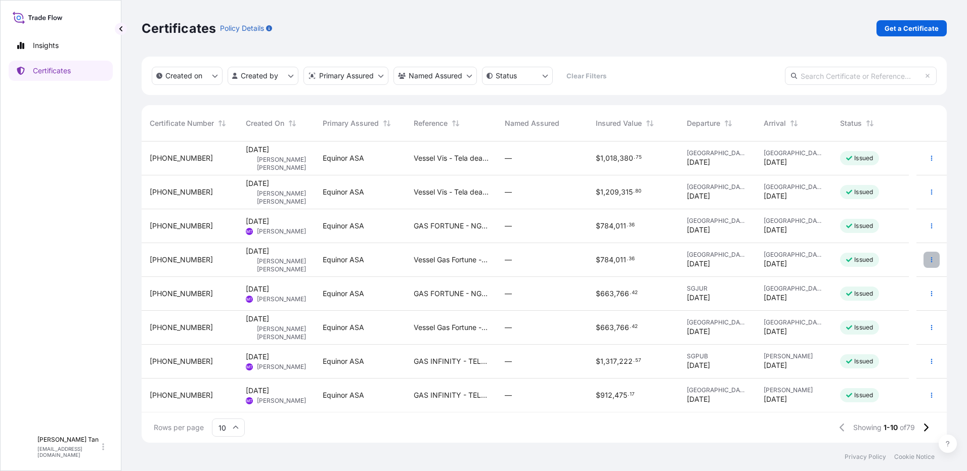
click at [929, 262] on icon "button" at bounding box center [932, 260] width 6 height 6
click at [183, 263] on span "[PHONE_NUMBER]" at bounding box center [181, 260] width 63 height 10
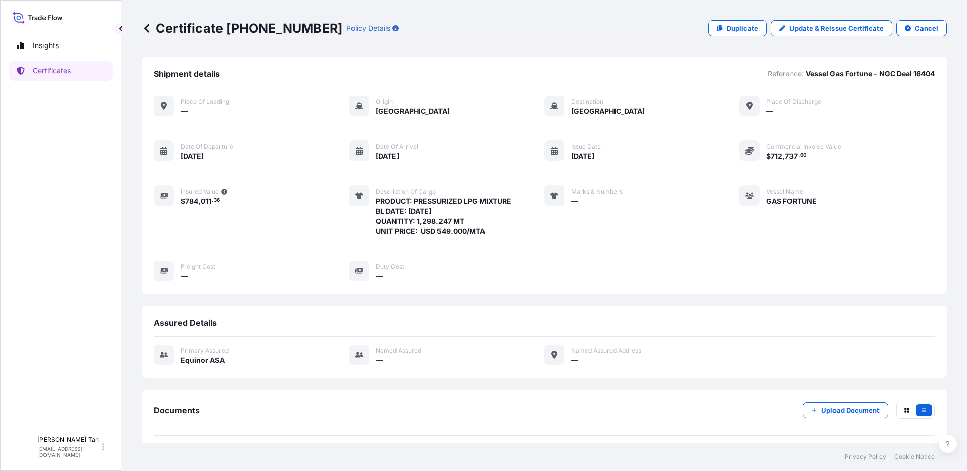
click at [146, 32] on icon at bounding box center [147, 28] width 10 height 10
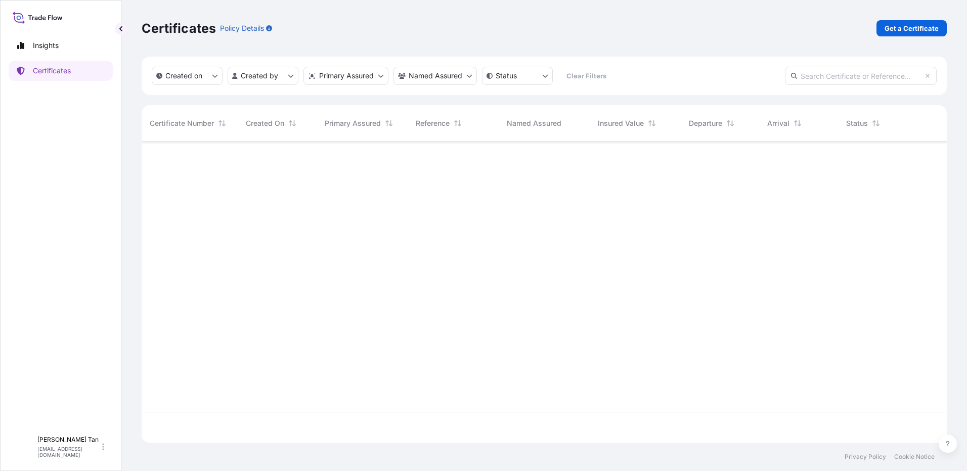
scroll to position [299, 798]
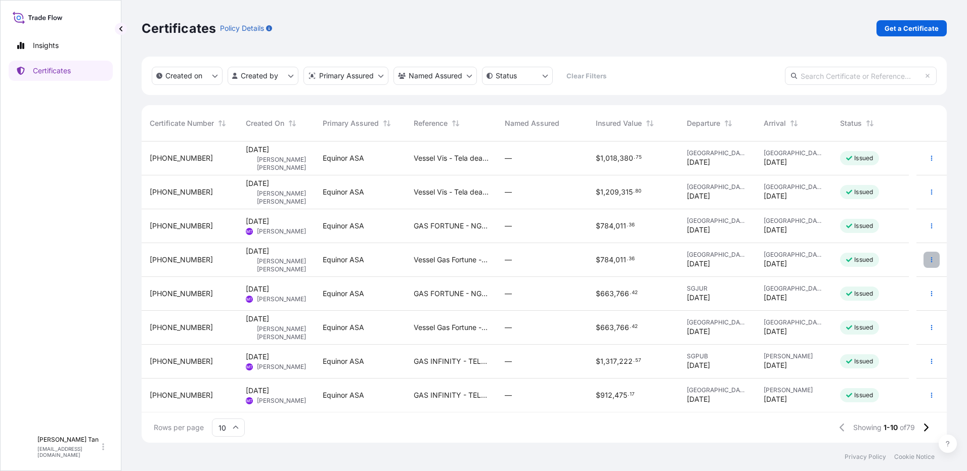
click at [929, 258] on icon "button" at bounding box center [932, 260] width 6 height 6
click at [175, 264] on span "[PHONE_NUMBER]" at bounding box center [181, 260] width 63 height 10
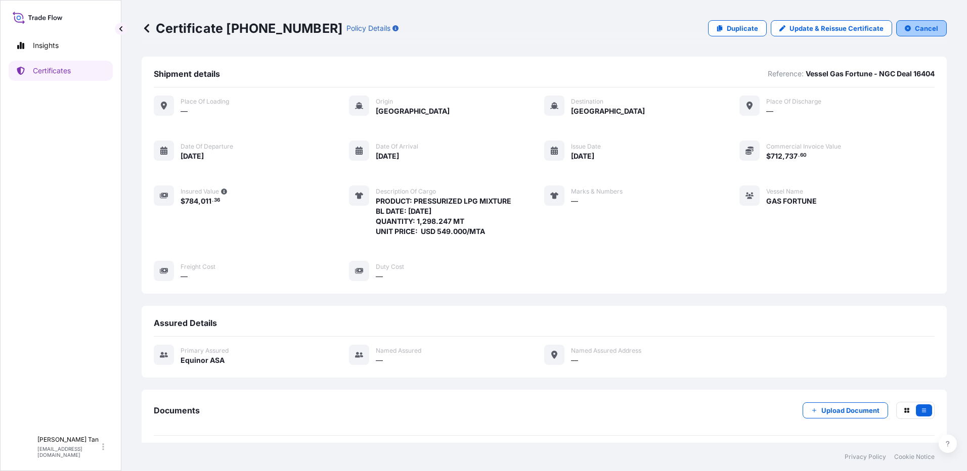
click at [906, 26] on button "Cancel" at bounding box center [921, 28] width 51 height 16
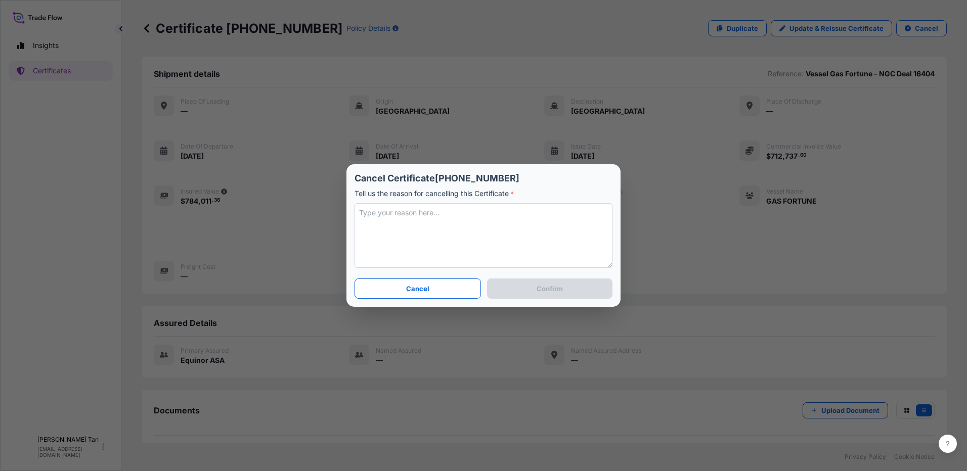
click at [422, 225] on textarea at bounding box center [484, 235] width 258 height 65
type textarea "duplicate certificates generated"
click at [535, 290] on button "Confirm" at bounding box center [549, 289] width 125 height 20
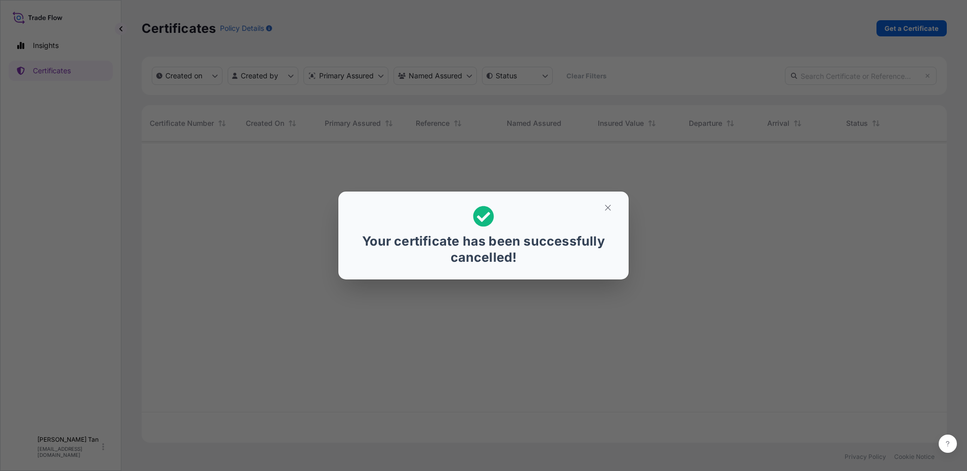
scroll to position [299, 798]
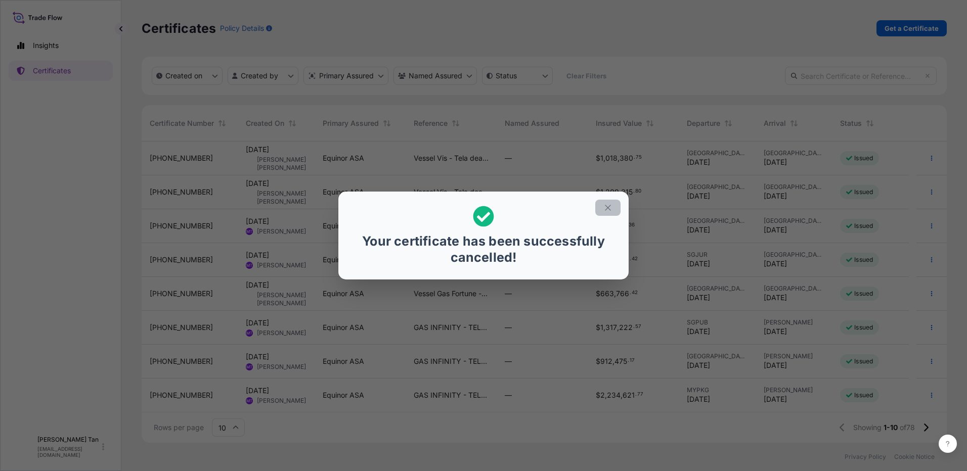
click at [607, 208] on icon "button" at bounding box center [607, 207] width 9 height 9
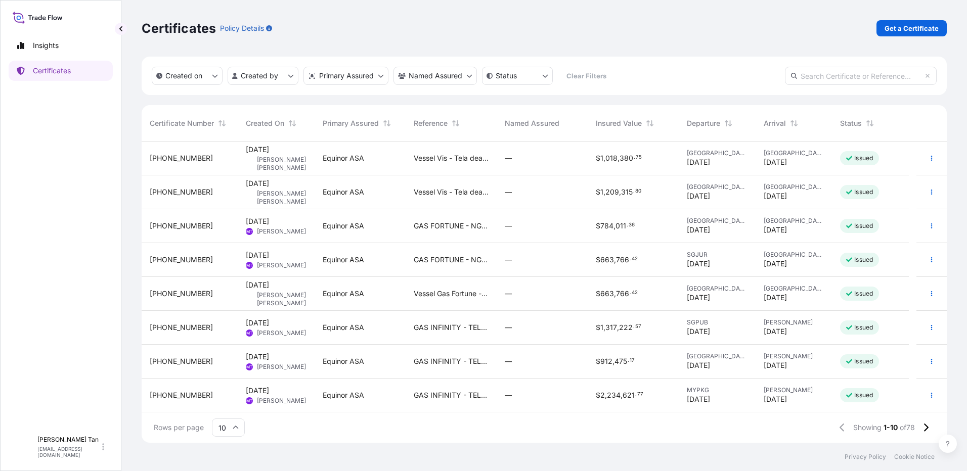
click at [258, 294] on span "[PERSON_NAME] [PERSON_NAME]" at bounding box center [282, 299] width 50 height 16
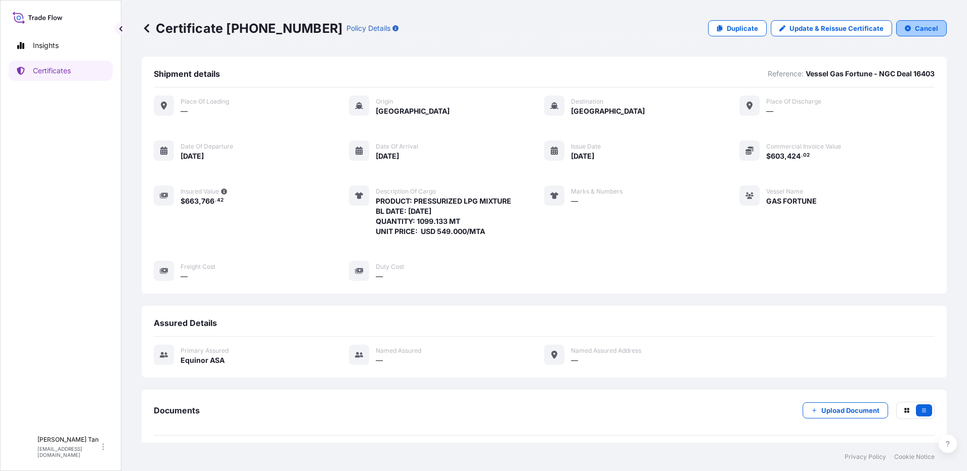
click at [915, 28] on p "Cancel" at bounding box center [926, 28] width 23 height 10
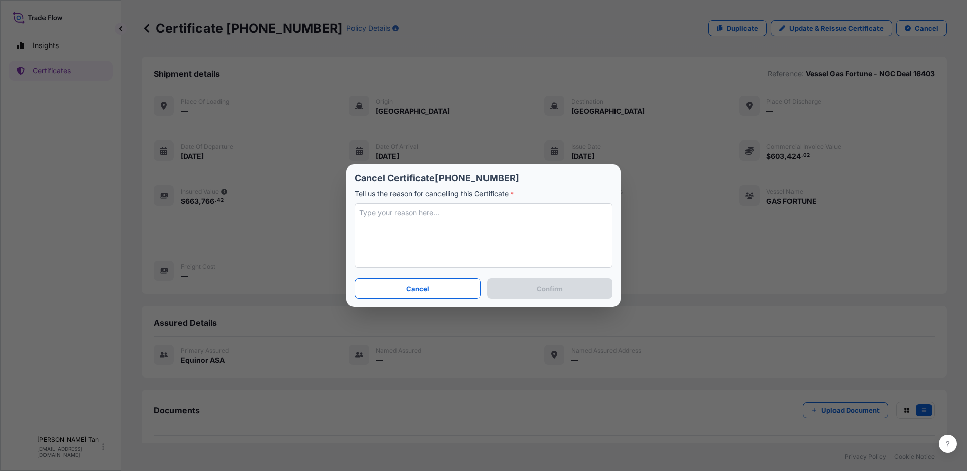
click at [474, 216] on textarea at bounding box center [484, 235] width 258 height 65
type textarea "duplicate certificates entered"
click at [549, 286] on p "Confirm" at bounding box center [550, 289] width 26 height 10
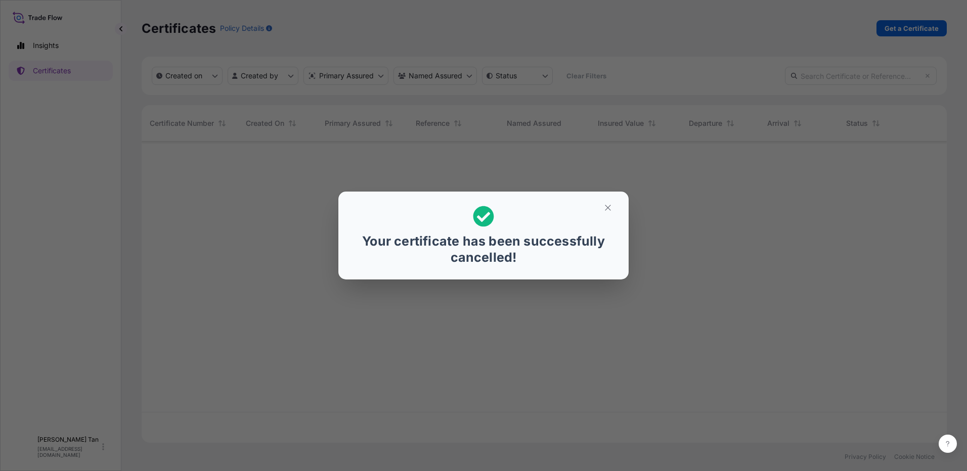
scroll to position [299, 798]
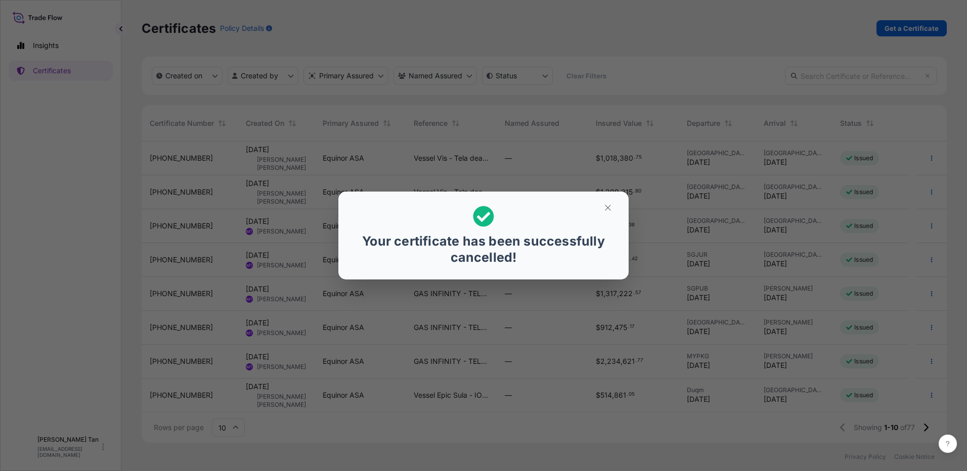
click at [57, 70] on div "Your certificate has been successfully cancelled!" at bounding box center [483, 235] width 967 height 471
click at [608, 208] on icon "button" at bounding box center [607, 207] width 9 height 9
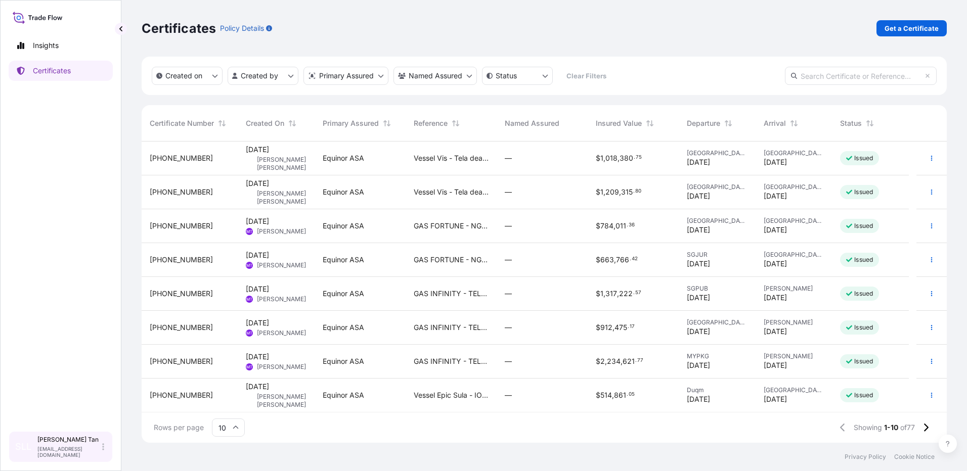
click at [104, 446] on div "SLL [PERSON_NAME] [PERSON_NAME] [EMAIL_ADDRESS][DOMAIN_NAME]" at bounding box center [60, 447] width 95 height 22
